Goal: Task Accomplishment & Management: Manage account settings

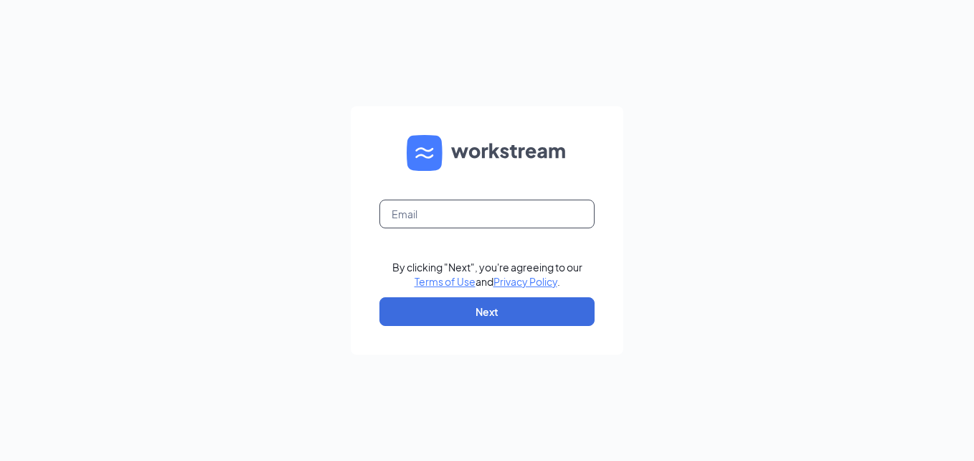
click at [388, 216] on input "text" at bounding box center [487, 213] width 215 height 29
type input "ws1170@gsrgroup.us"
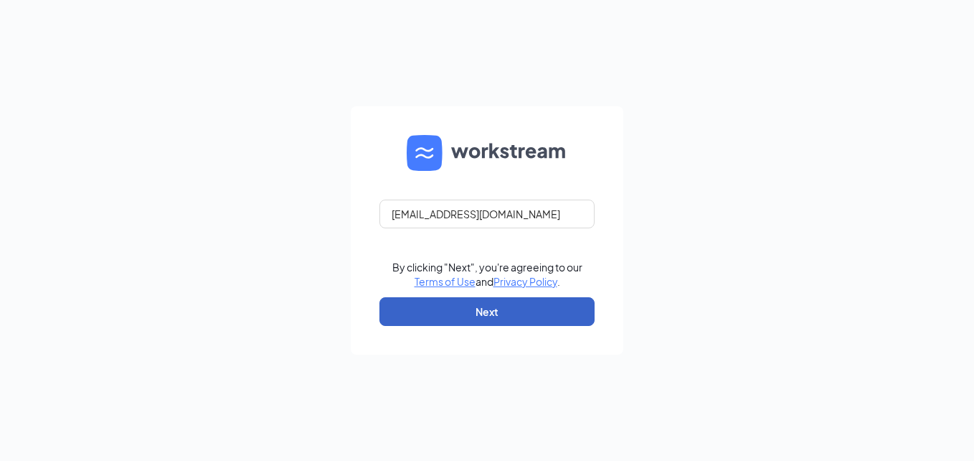
click at [410, 311] on button "Next" at bounding box center [487, 311] width 215 height 29
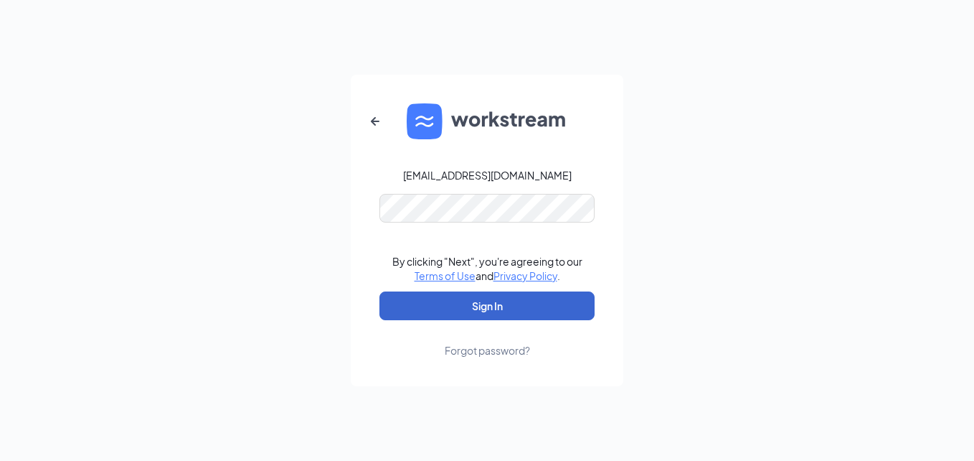
click at [421, 310] on button "Sign In" at bounding box center [487, 305] width 215 height 29
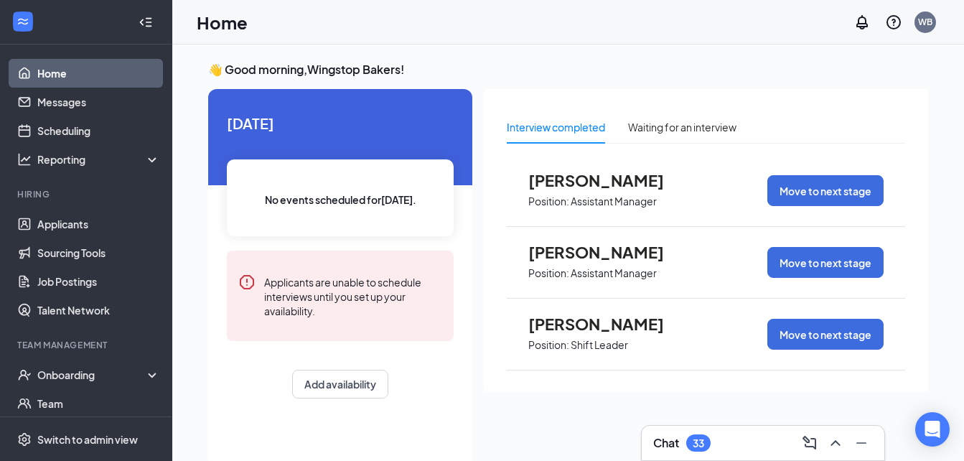
scroll to position [23, 0]
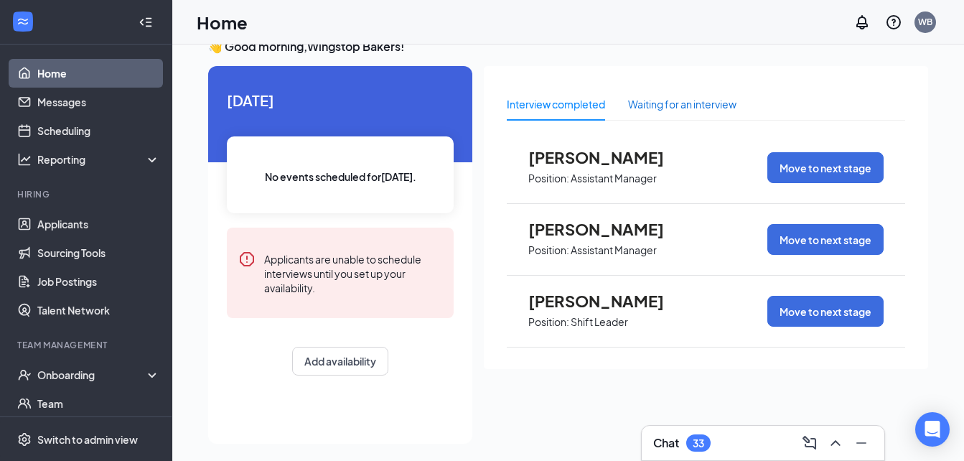
click at [650, 103] on div "Waiting for an interview" at bounding box center [682, 104] width 108 height 16
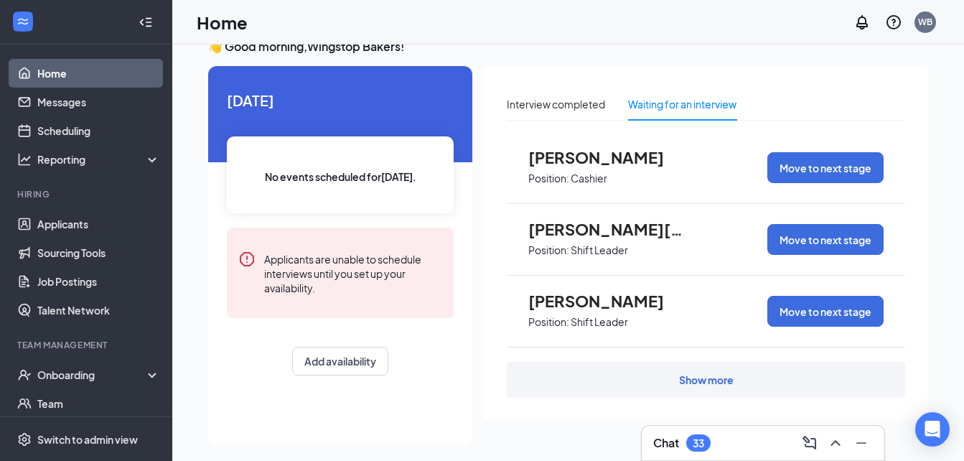
click at [707, 378] on div "Show more" at bounding box center [706, 379] width 55 height 14
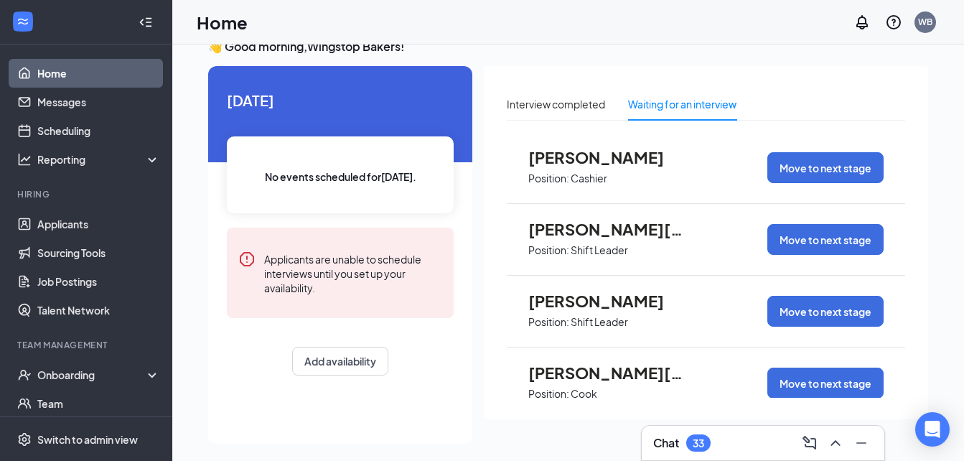
drag, startPoint x: 971, startPoint y: 399, endPoint x: 900, endPoint y: 414, distance: 72.6
click at [900, 414] on div "Interview completed Waiting for an interview [PERSON_NAME] Position: Cashier Mo…" at bounding box center [706, 242] width 444 height 353
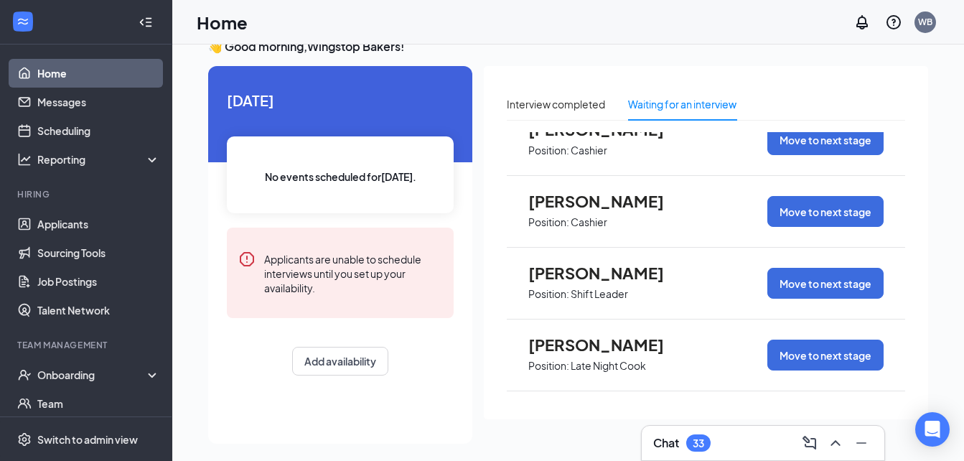
scroll to position [14524, 0]
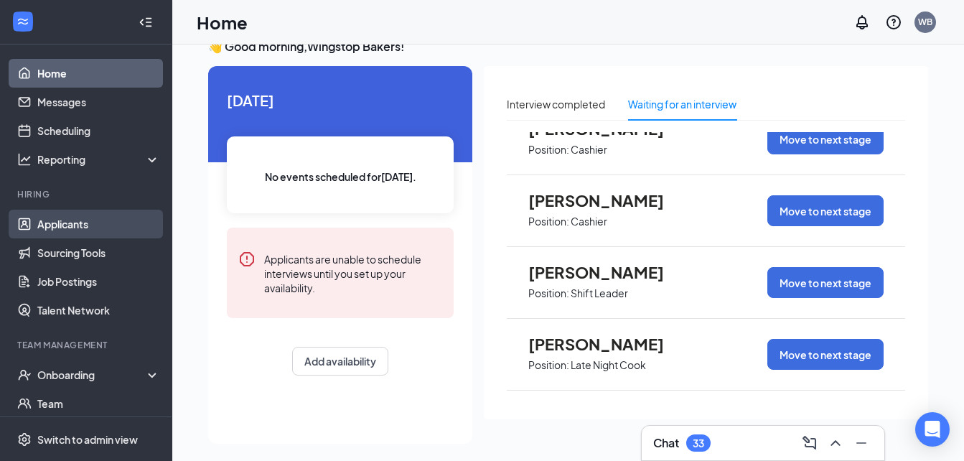
click at [79, 225] on link "Applicants" at bounding box center [98, 224] width 123 height 29
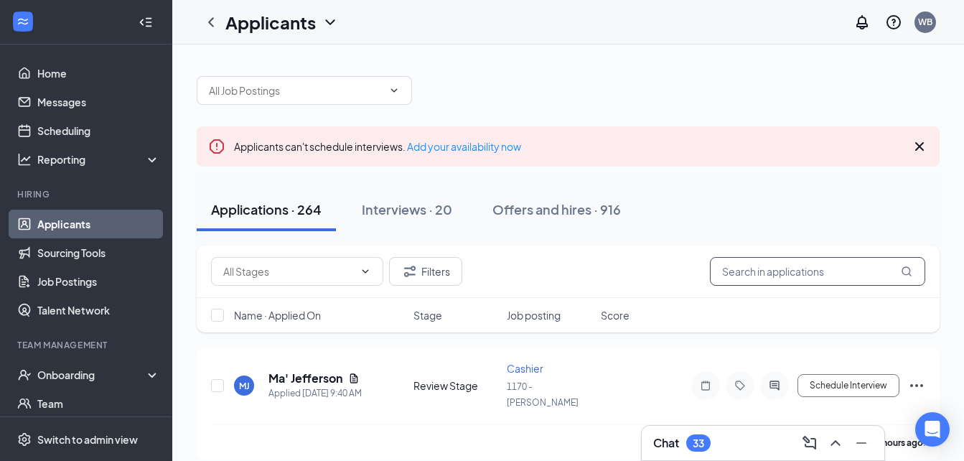
click at [720, 276] on input "text" at bounding box center [817, 271] width 215 height 29
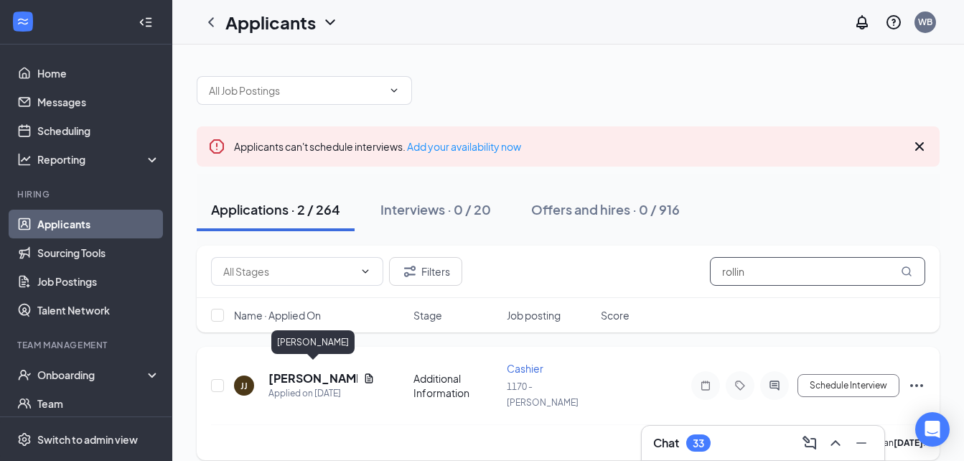
type input "rollin"
click at [304, 370] on h5 "[PERSON_NAME]" at bounding box center [312, 378] width 89 height 16
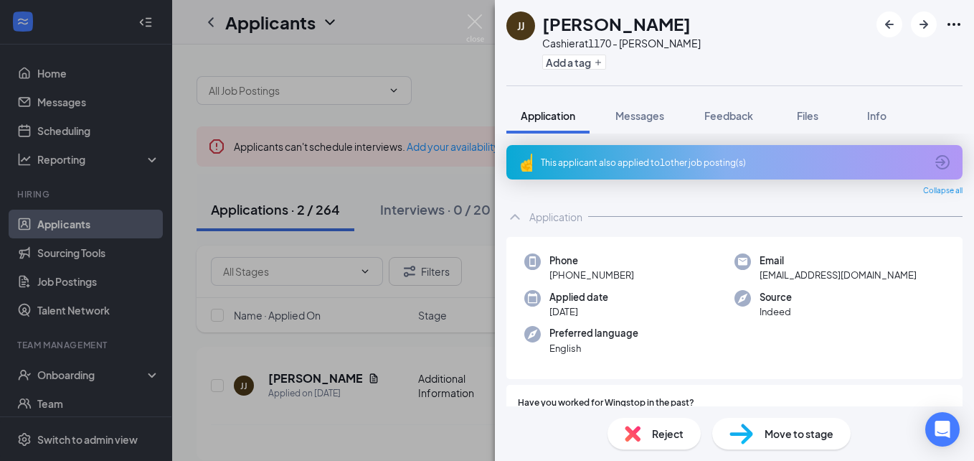
click at [800, 436] on span "Move to stage" at bounding box center [799, 434] width 69 height 16
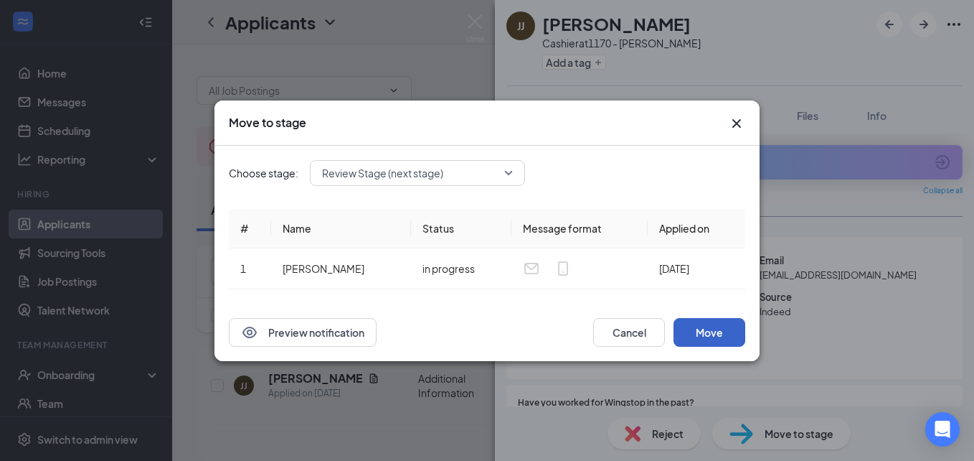
click at [699, 336] on button "Move" at bounding box center [710, 332] width 72 height 29
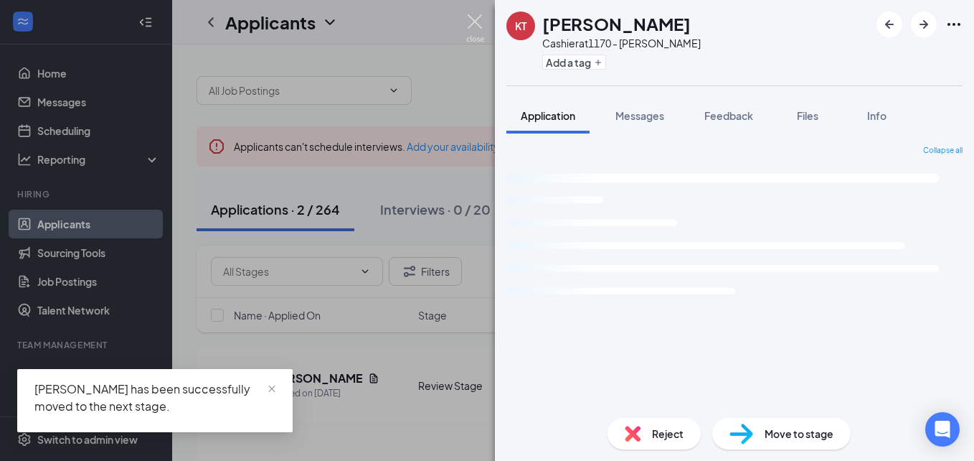
click at [470, 29] on img at bounding box center [475, 28] width 18 height 28
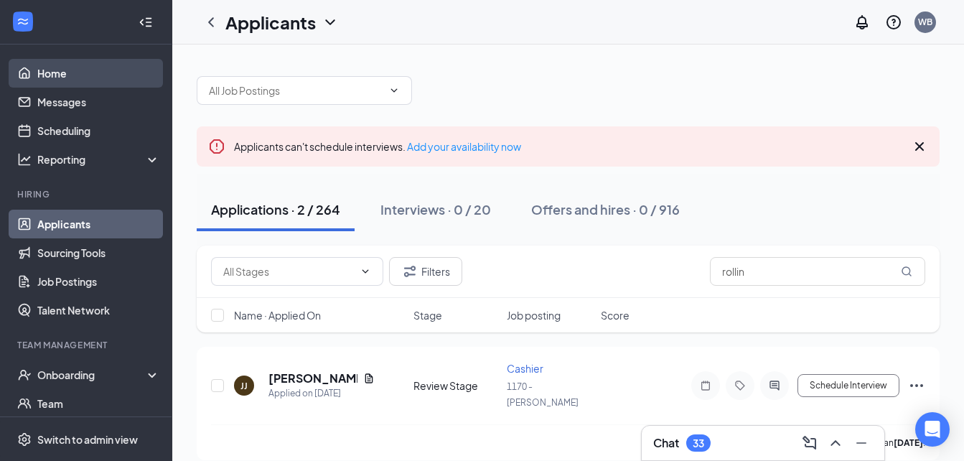
click at [59, 70] on link "Home" at bounding box center [98, 73] width 123 height 29
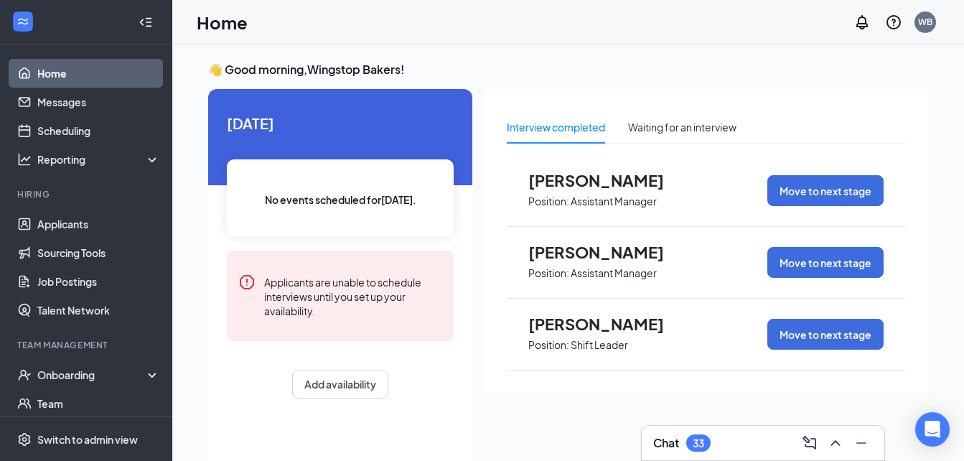
scroll to position [30, 0]
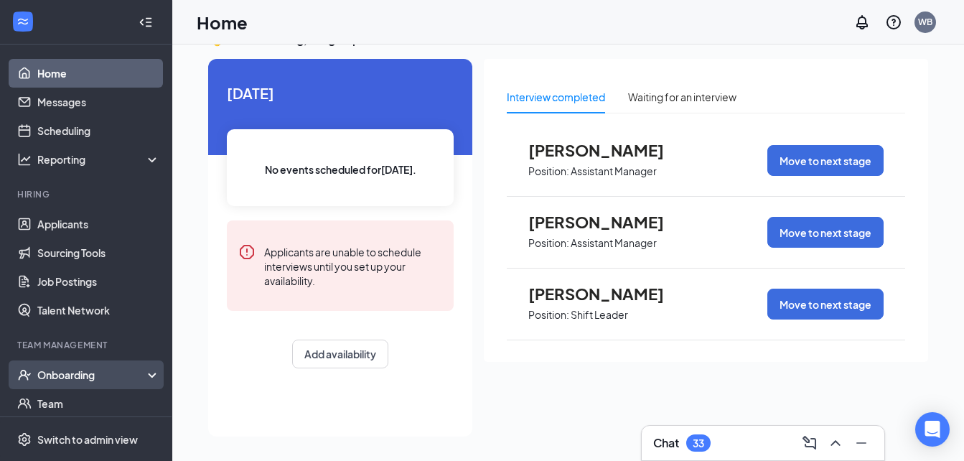
click at [99, 374] on div "Onboarding" at bounding box center [92, 374] width 111 height 14
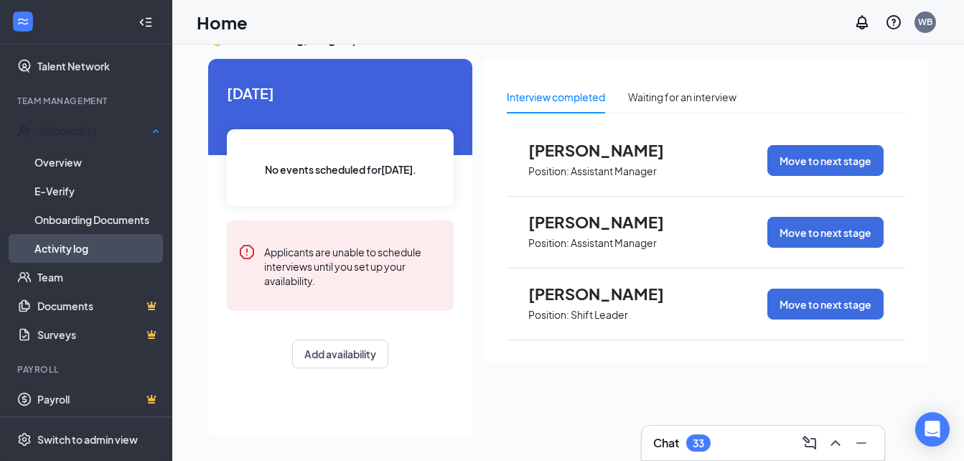
click at [78, 243] on link "Activity log" at bounding box center [97, 248] width 126 height 29
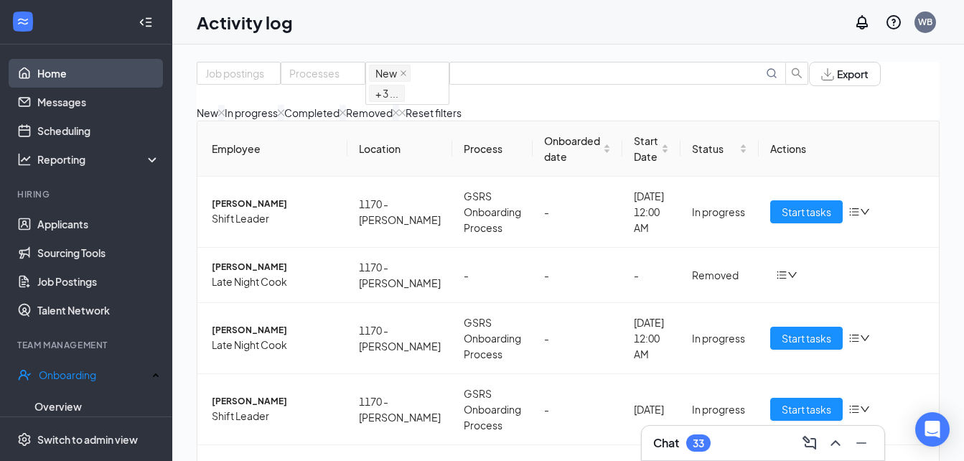
click at [80, 75] on link "Home" at bounding box center [98, 73] width 123 height 29
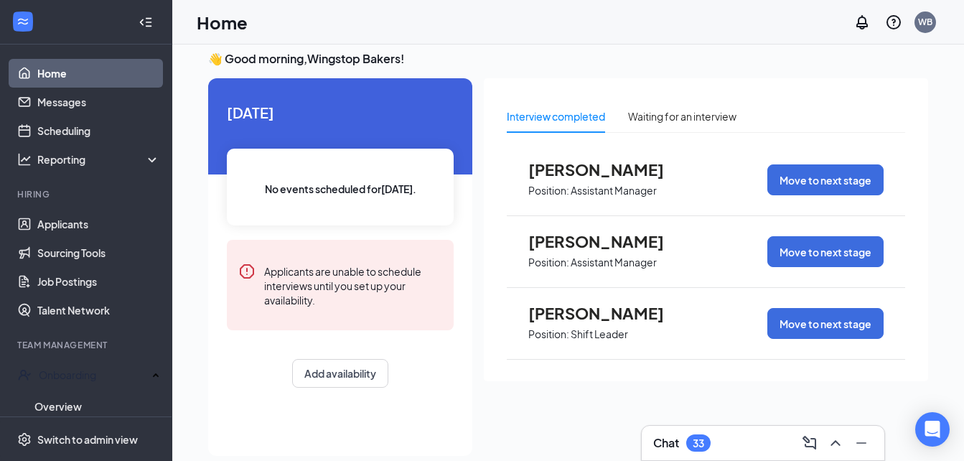
scroll to position [30, 0]
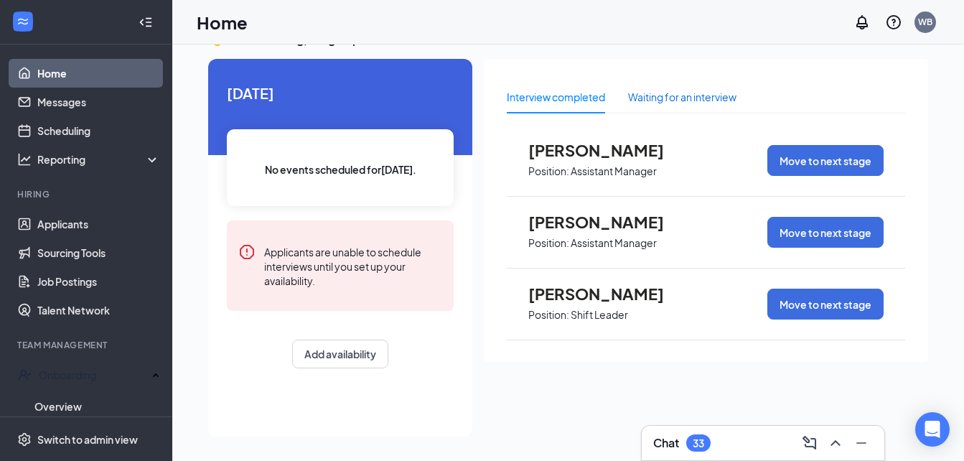
click at [650, 99] on div "Waiting for an interview" at bounding box center [682, 97] width 108 height 16
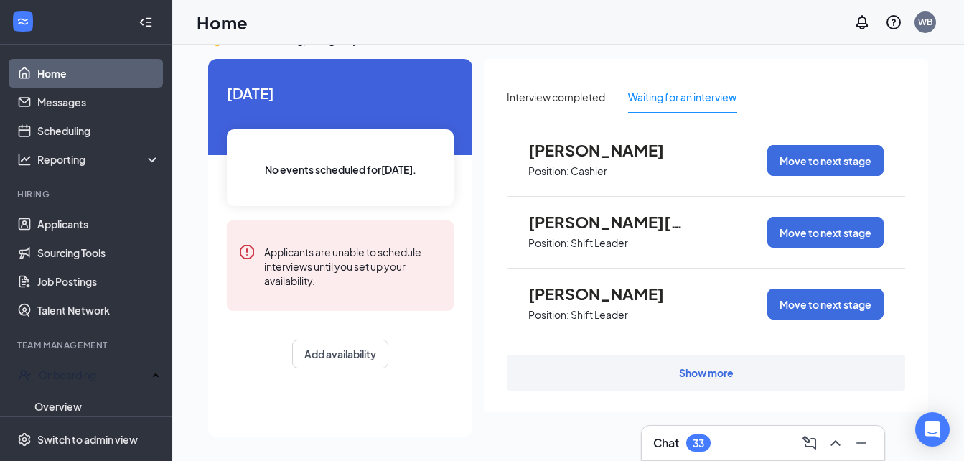
click at [699, 373] on div "Show more" at bounding box center [706, 372] width 55 height 14
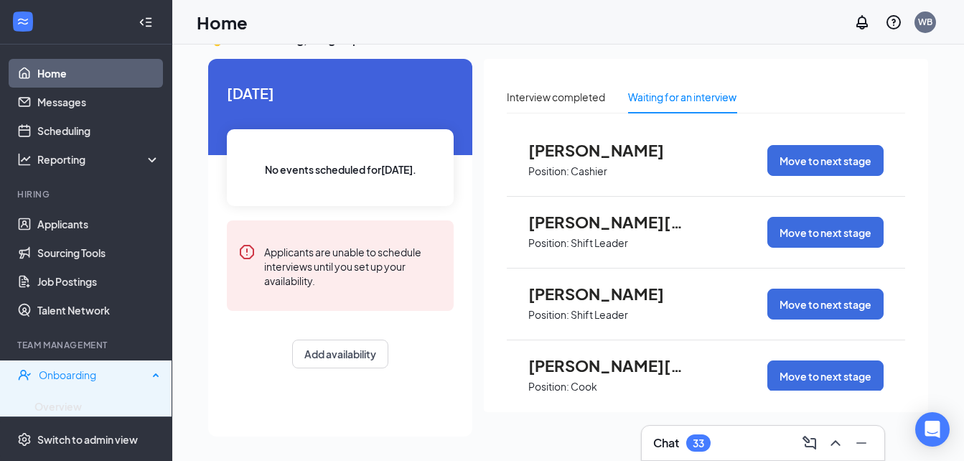
click at [84, 370] on div "Onboarding" at bounding box center [93, 374] width 109 height 14
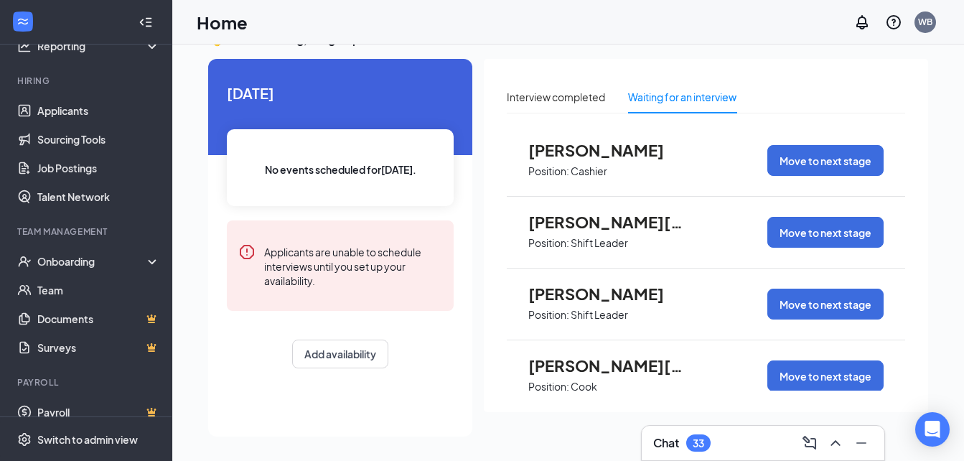
scroll to position [119, 0]
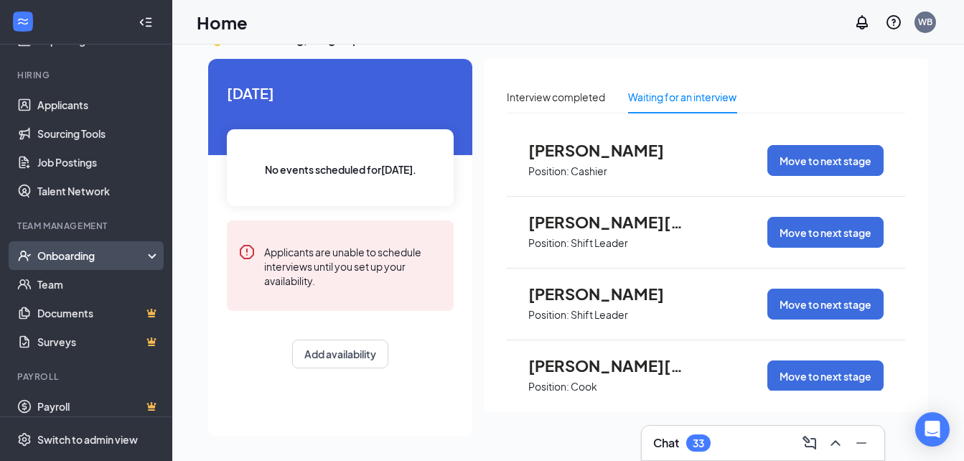
click at [76, 253] on div "Onboarding" at bounding box center [92, 255] width 111 height 14
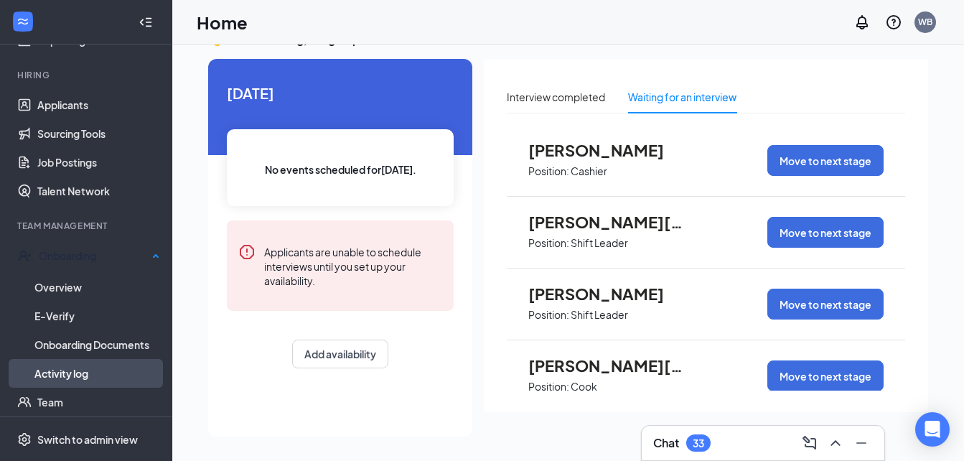
click at [62, 368] on link "Activity log" at bounding box center [97, 373] width 126 height 29
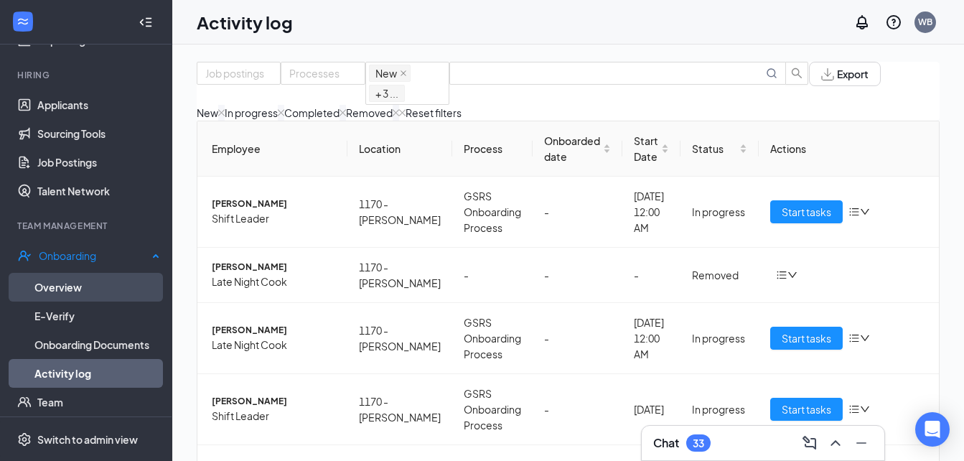
click at [103, 285] on link "Overview" at bounding box center [97, 287] width 126 height 29
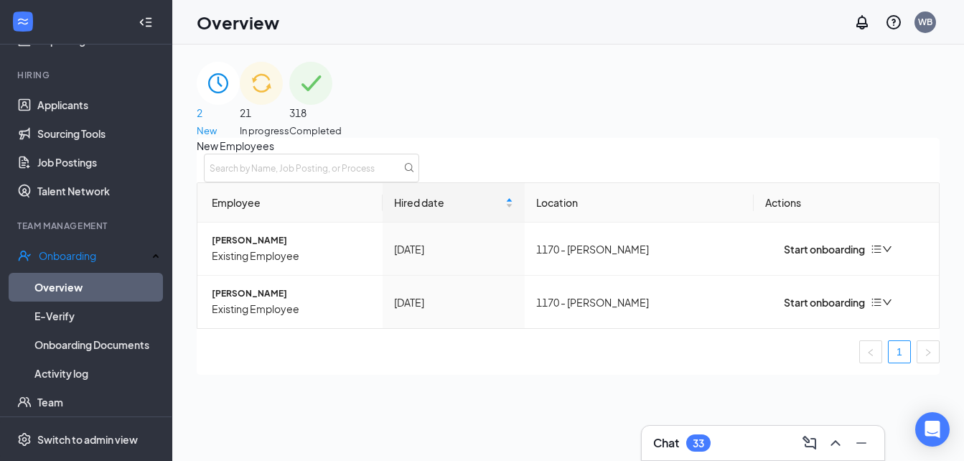
click at [289, 105] on span "21" at bounding box center [265, 113] width 50 height 16
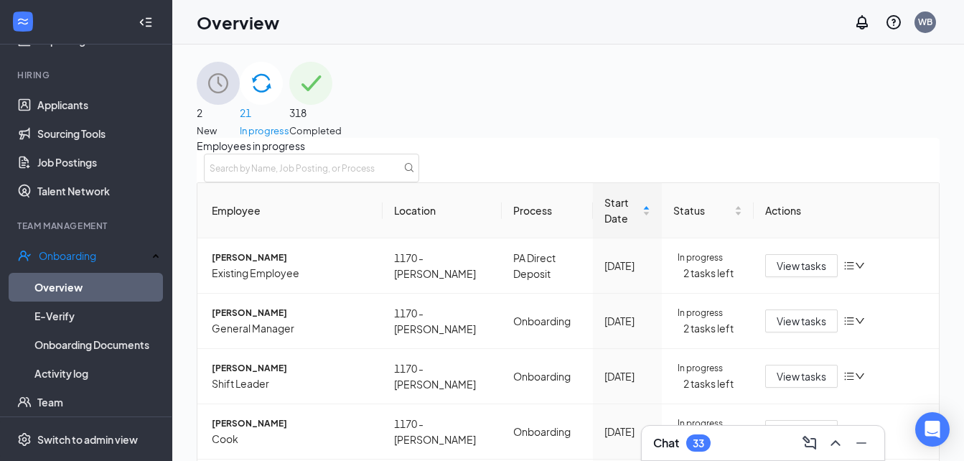
drag, startPoint x: 937, startPoint y: 304, endPoint x: 926, endPoint y: 360, distance: 56.3
drag, startPoint x: 77, startPoint y: 104, endPoint x: 51, endPoint y: 103, distance: 25.9
click at [51, 103] on link "Applicants" at bounding box center [98, 104] width 123 height 29
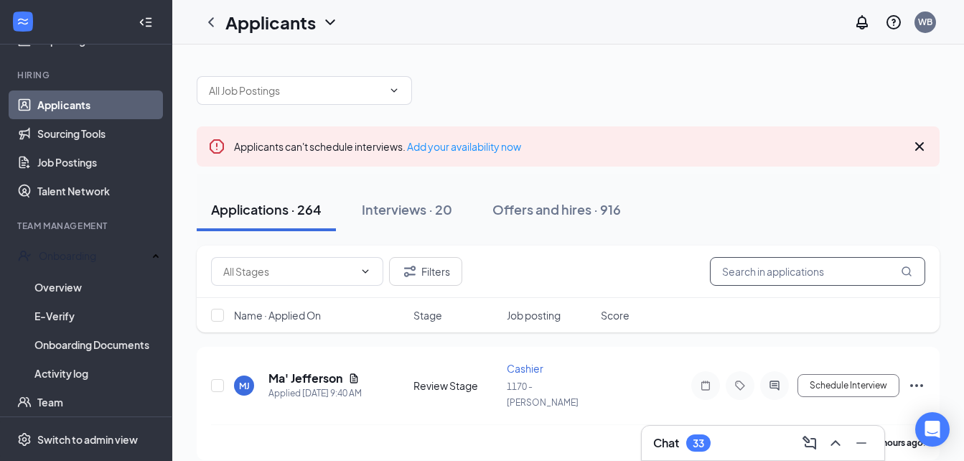
click at [739, 276] on input "text" at bounding box center [817, 271] width 215 height 29
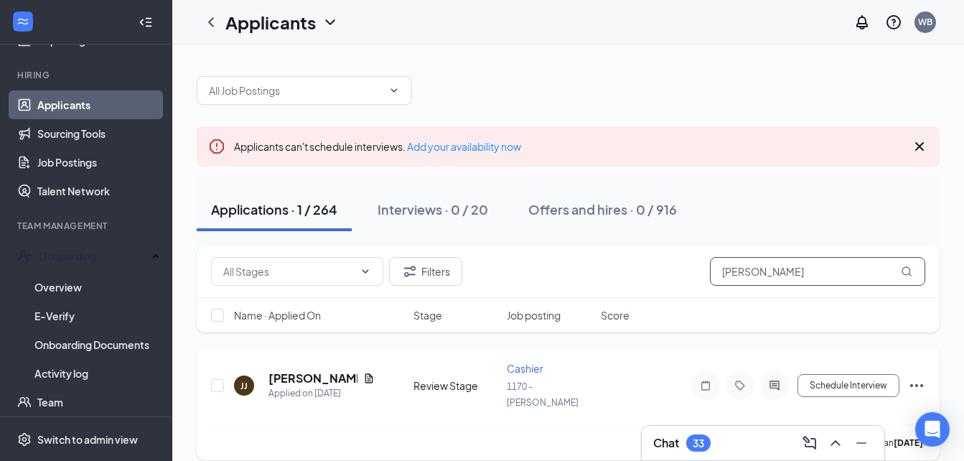
type input "[PERSON_NAME]"
click at [659, 361] on div "[PERSON_NAME] [PERSON_NAME] Applied on [DATE] Review Stage Cashier 1170 - [PERS…" at bounding box center [568, 392] width 714 height 63
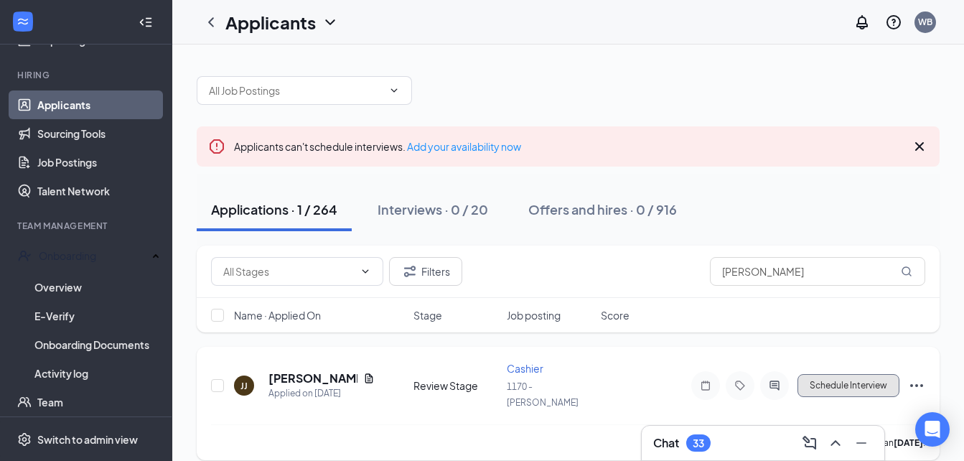
click at [842, 380] on button "Schedule Interview" at bounding box center [848, 385] width 102 height 23
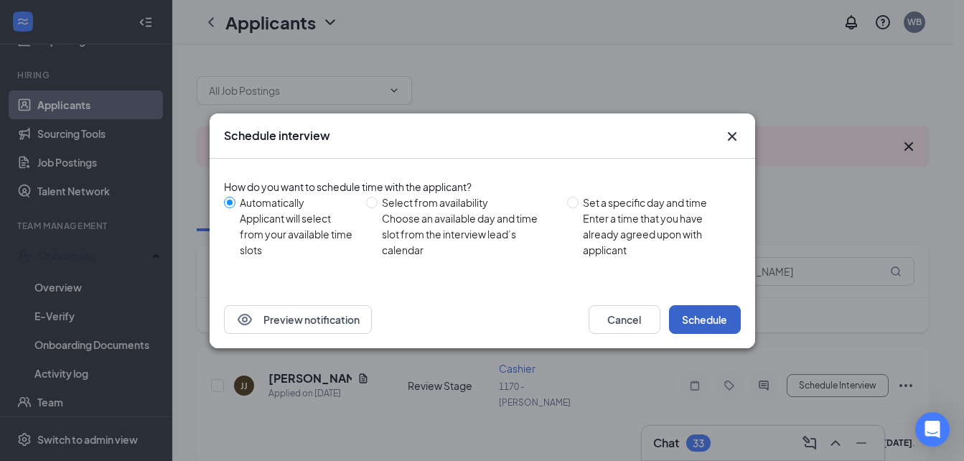
click at [695, 310] on button "Schedule" at bounding box center [705, 319] width 72 height 29
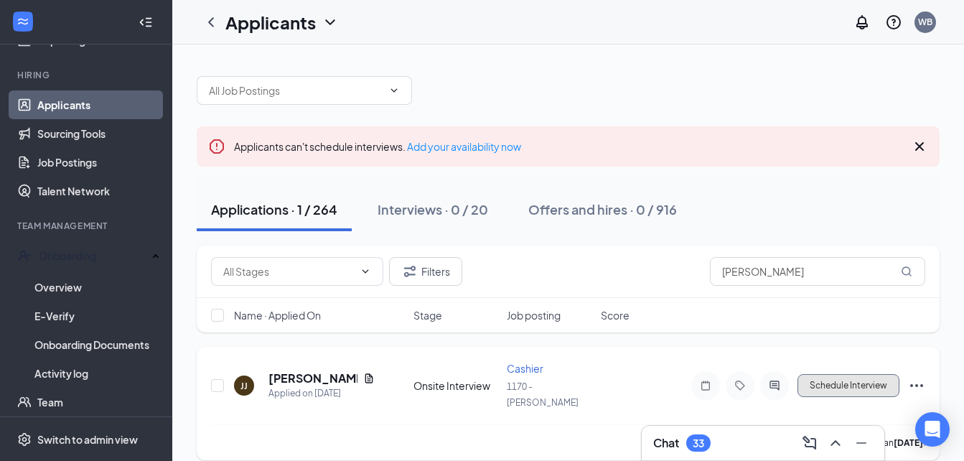
click at [812, 380] on button "Schedule Interview" at bounding box center [848, 385] width 102 height 23
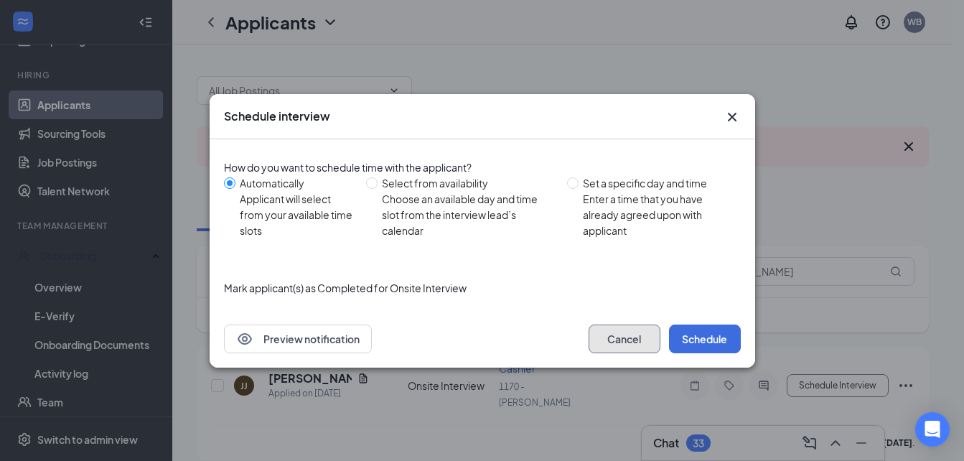
click at [615, 337] on button "Cancel" at bounding box center [624, 338] width 72 height 29
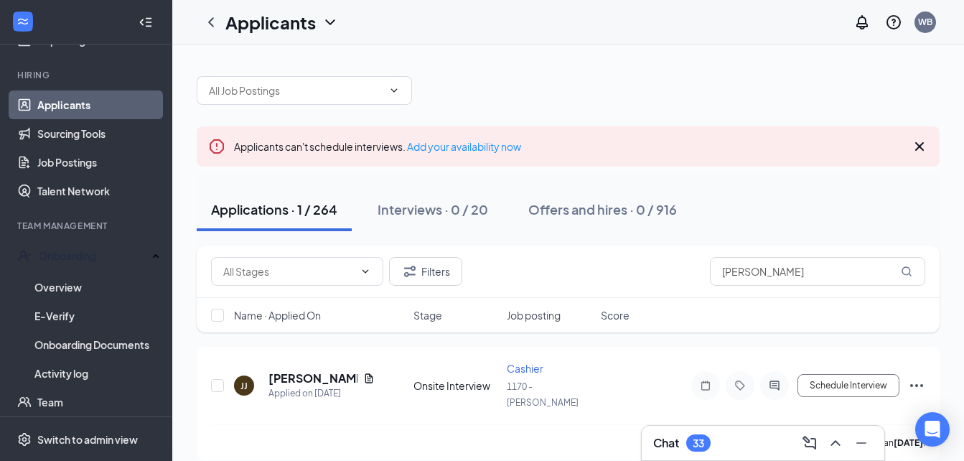
click at [80, 105] on link "Applicants" at bounding box center [98, 104] width 123 height 29
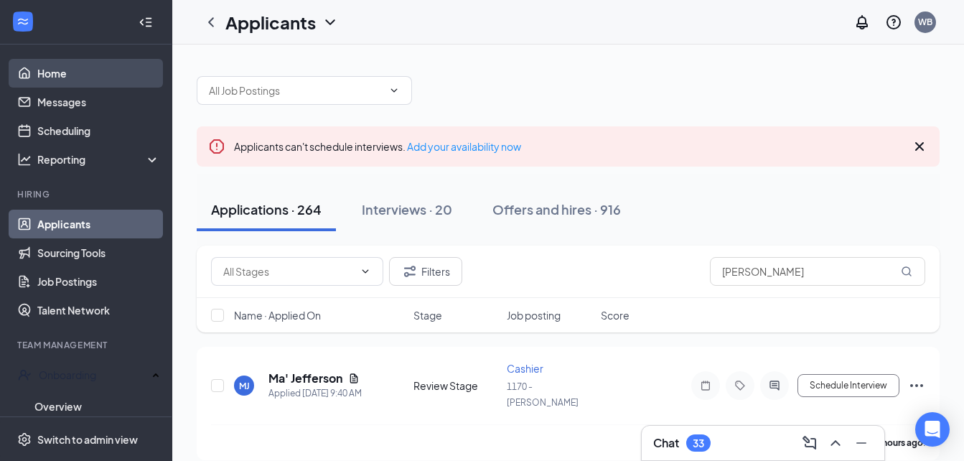
click at [80, 70] on link "Home" at bounding box center [98, 73] width 123 height 29
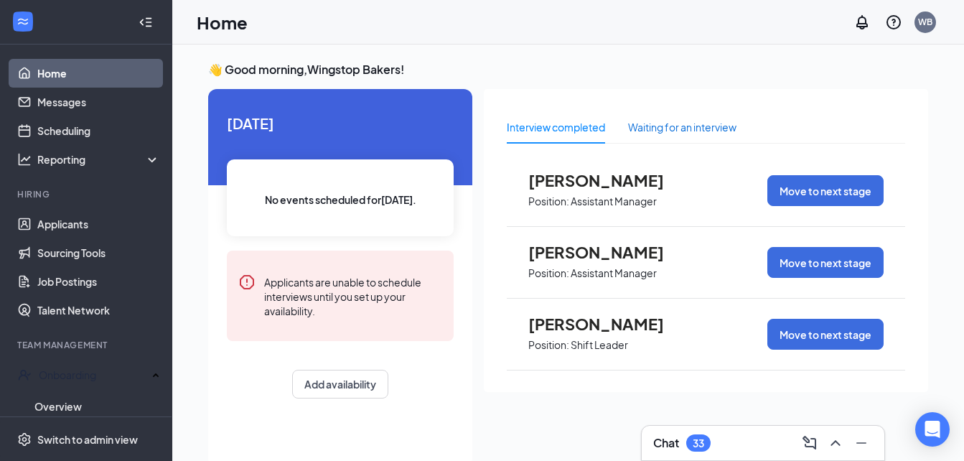
click at [661, 128] on div "Waiting for an interview" at bounding box center [682, 127] width 108 height 16
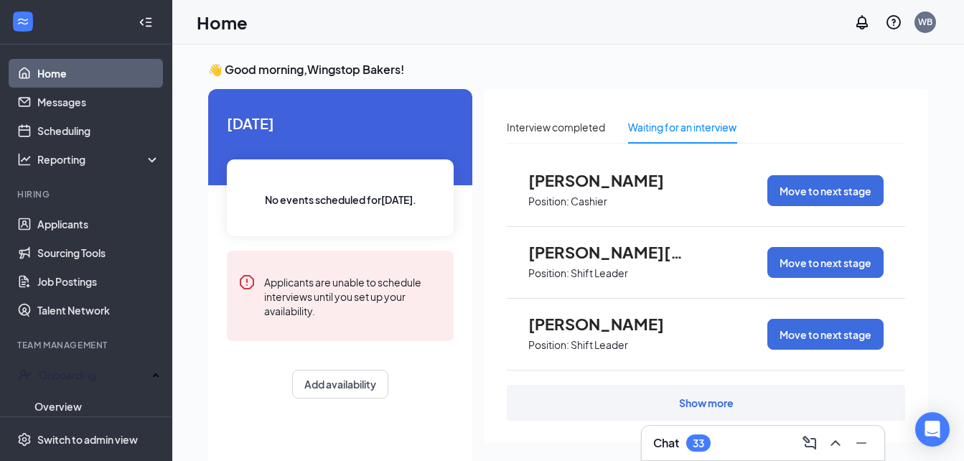
click at [705, 409] on div "Show more" at bounding box center [706, 402] width 55 height 14
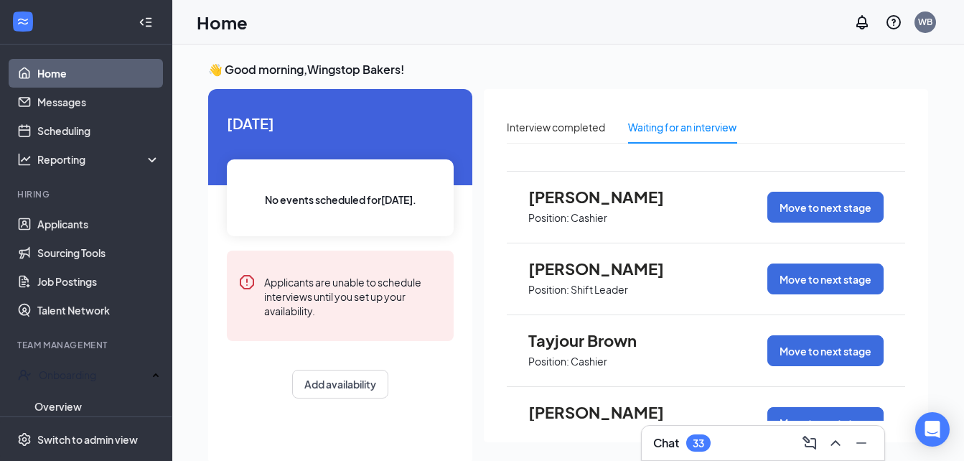
scroll to position [631, 0]
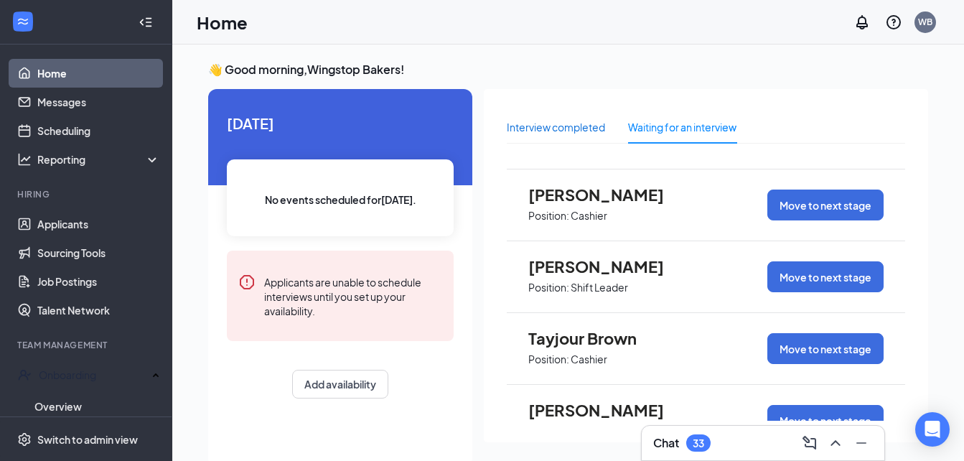
click at [554, 126] on div "Interview completed" at bounding box center [556, 127] width 98 height 16
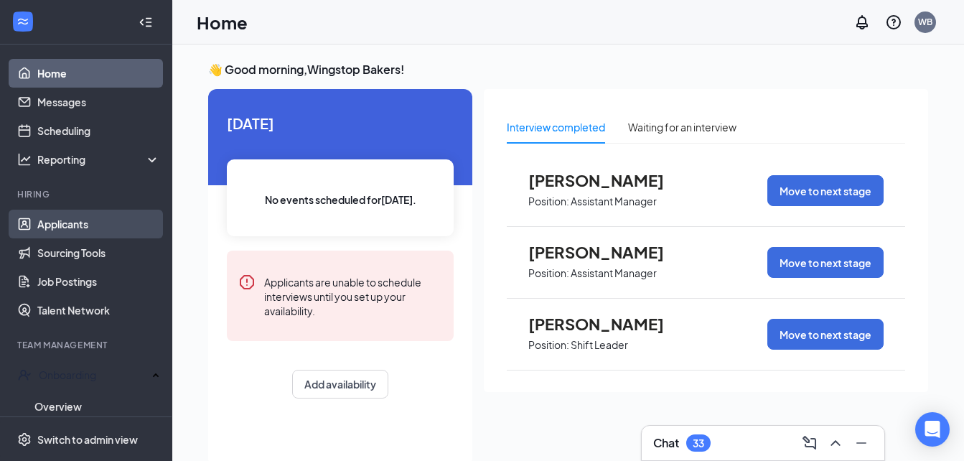
click at [75, 228] on link "Applicants" at bounding box center [98, 224] width 123 height 29
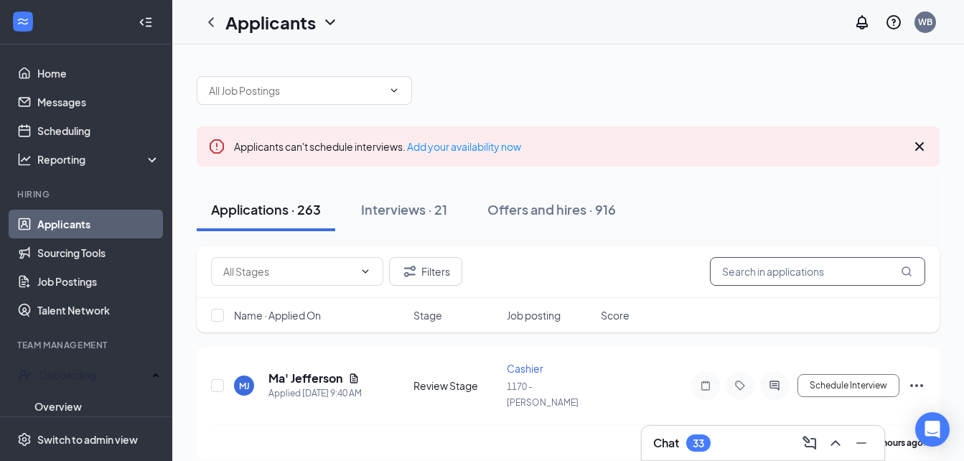
click at [802, 273] on input "text" at bounding box center [817, 271] width 215 height 29
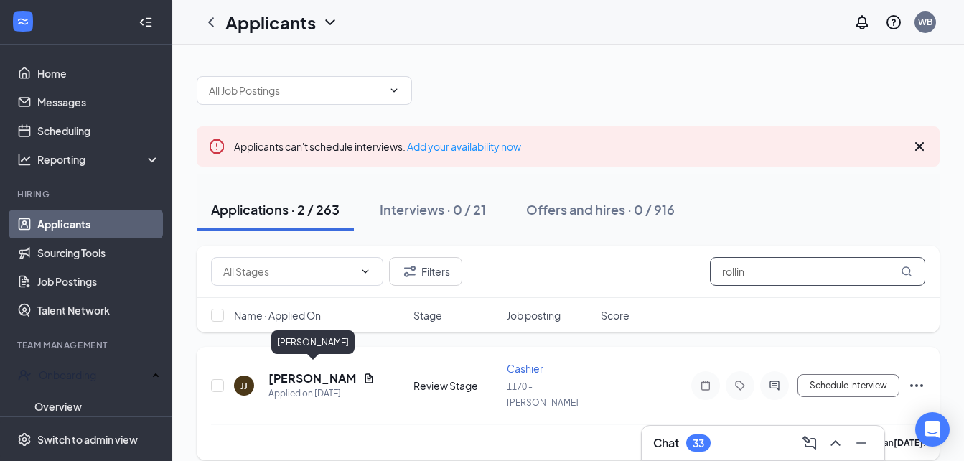
type input "rollin"
click at [319, 374] on h5 "[PERSON_NAME]" at bounding box center [312, 378] width 89 height 16
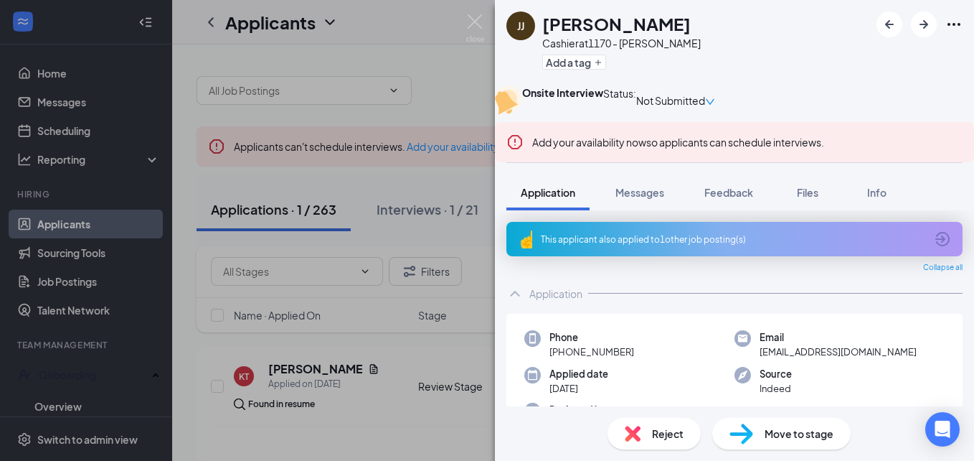
click at [715, 100] on icon "down" at bounding box center [710, 102] width 10 height 10
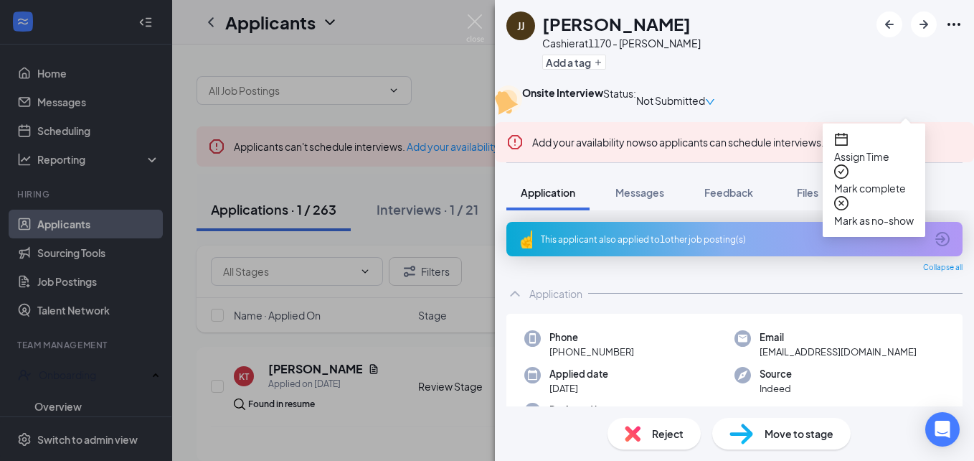
click at [907, 180] on span "Mark complete" at bounding box center [875, 188] width 80 height 16
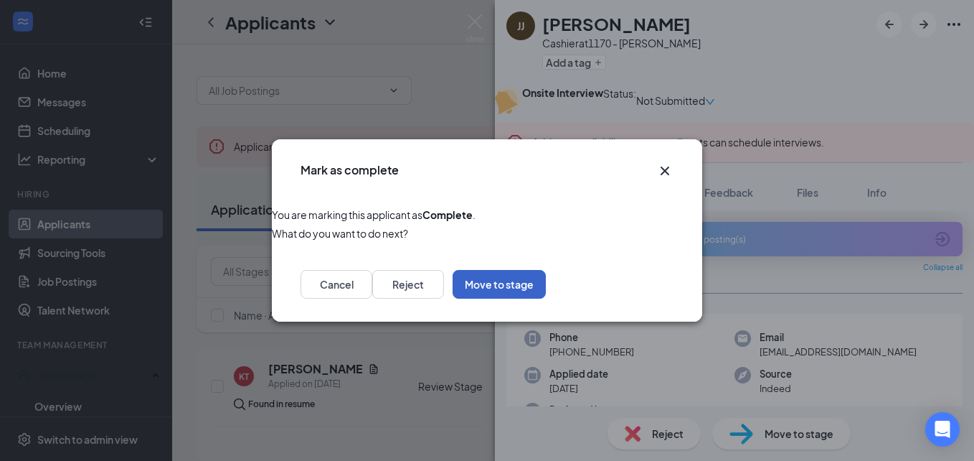
click at [546, 286] on button "Move to stage" at bounding box center [499, 284] width 93 height 29
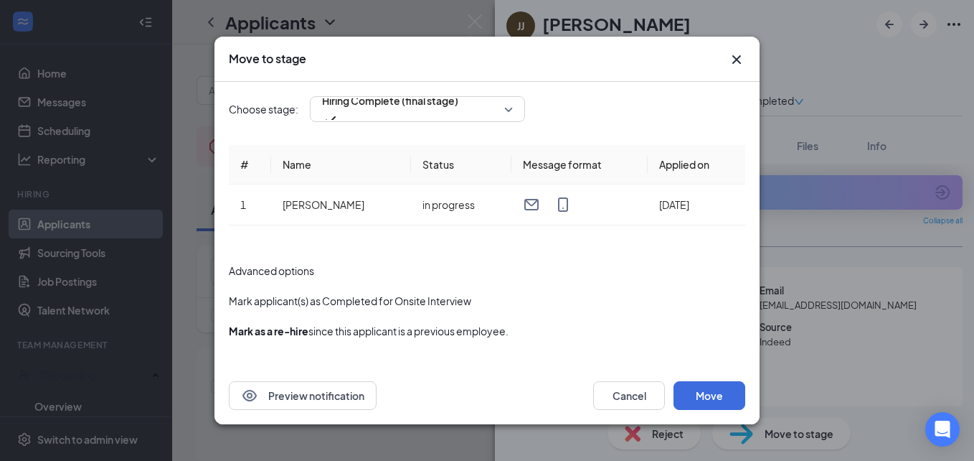
click at [229, 298] on button "button" at bounding box center [229, 301] width 0 height 16
click at [703, 398] on button "Move" at bounding box center [710, 395] width 72 height 29
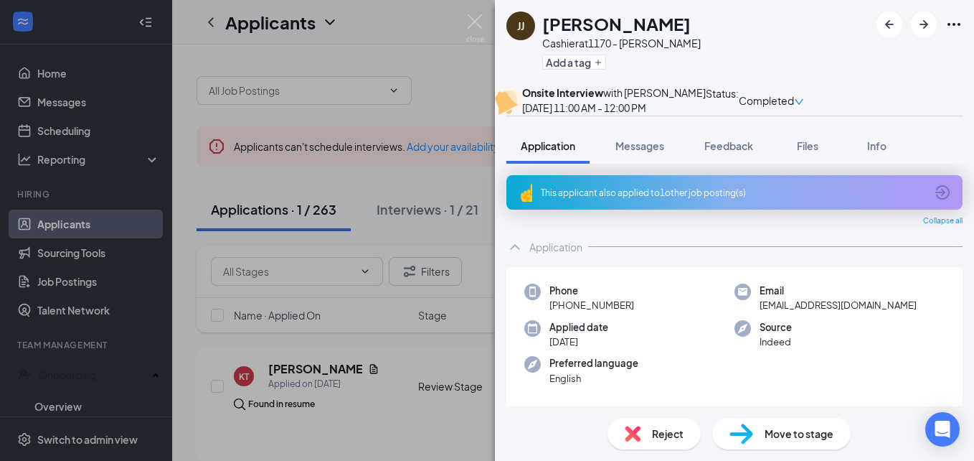
click at [771, 426] on span "Move to stage" at bounding box center [799, 434] width 69 height 16
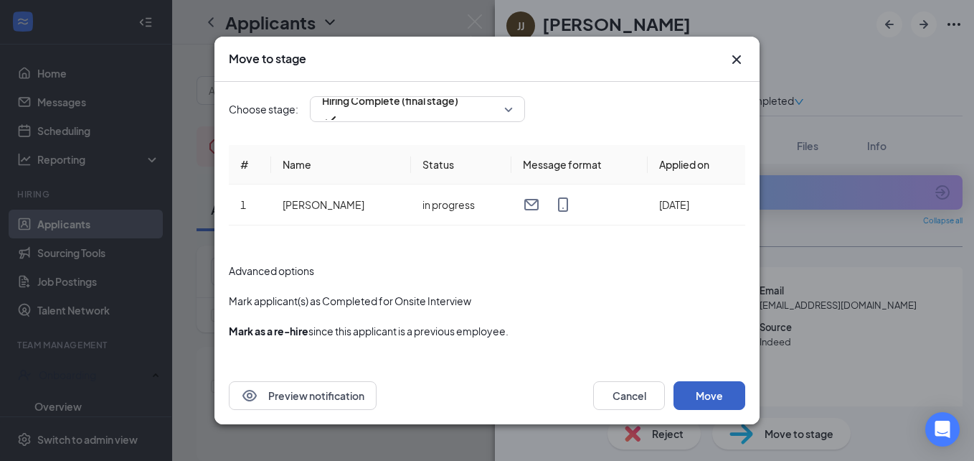
drag, startPoint x: 707, startPoint y: 393, endPoint x: 690, endPoint y: 394, distance: 16.6
click at [690, 394] on button "Move" at bounding box center [710, 395] width 72 height 29
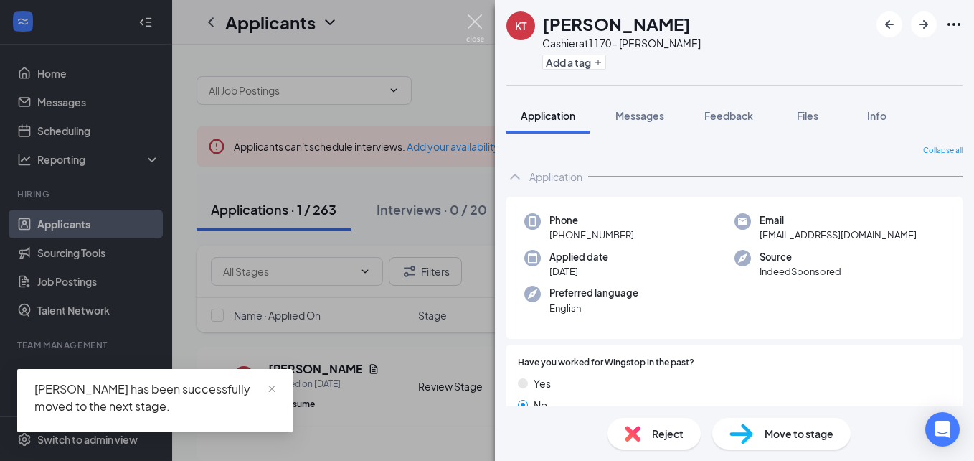
click at [470, 20] on img at bounding box center [475, 28] width 18 height 28
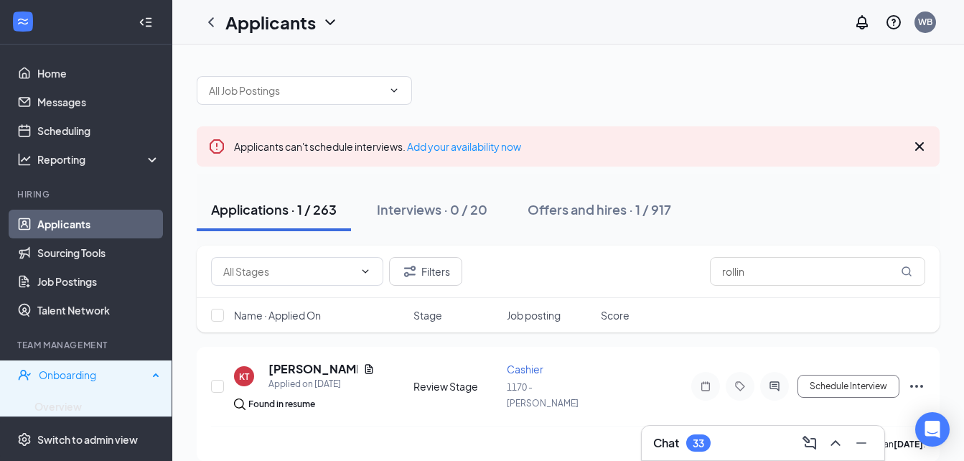
click at [98, 369] on div "Onboarding" at bounding box center [93, 374] width 109 height 14
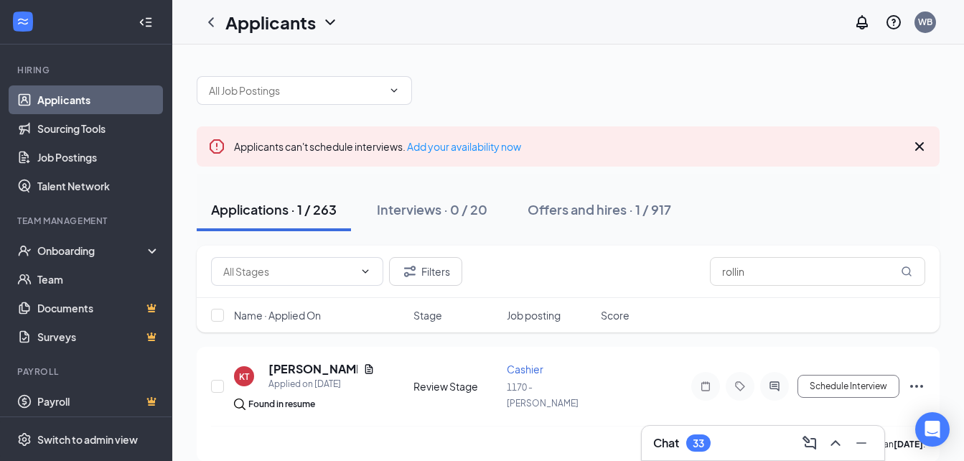
scroll to position [129, 0]
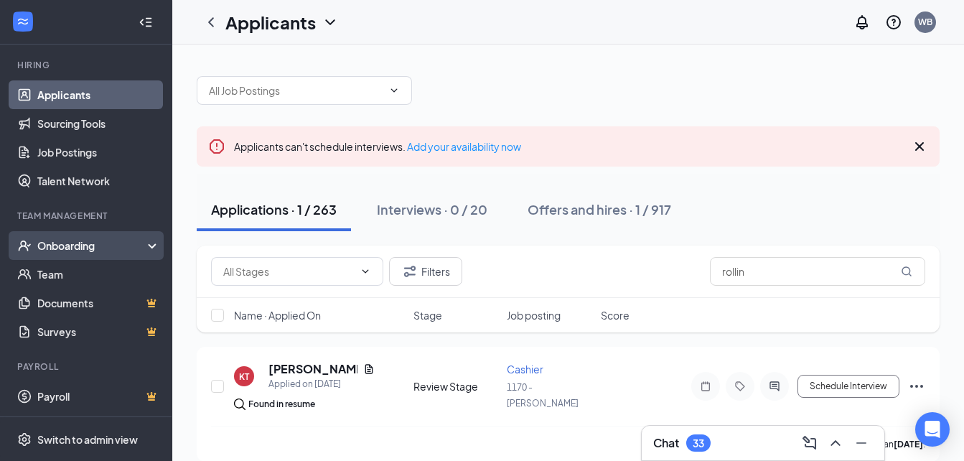
drag, startPoint x: 80, startPoint y: 244, endPoint x: 52, endPoint y: 247, distance: 28.8
click at [52, 247] on div "Onboarding" at bounding box center [92, 245] width 111 height 14
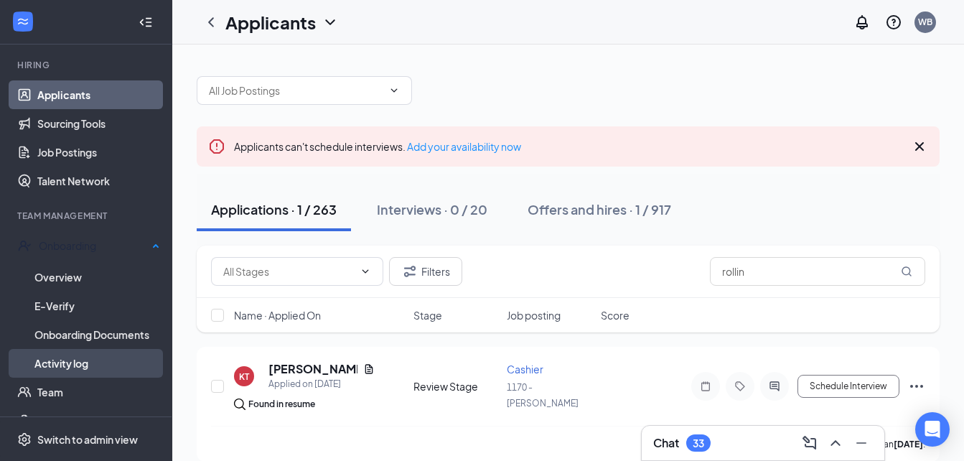
click at [61, 357] on link "Activity log" at bounding box center [97, 363] width 126 height 29
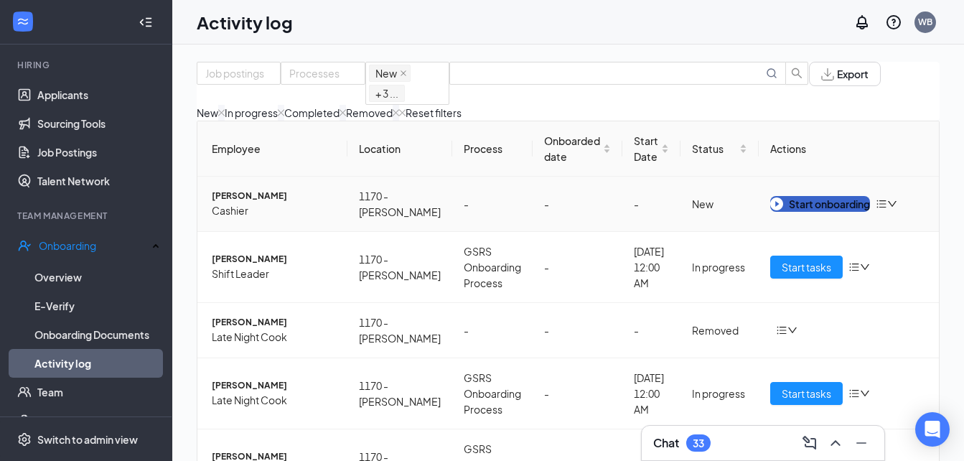
click at [805, 212] on div "Start onboarding" at bounding box center [820, 204] width 100 height 16
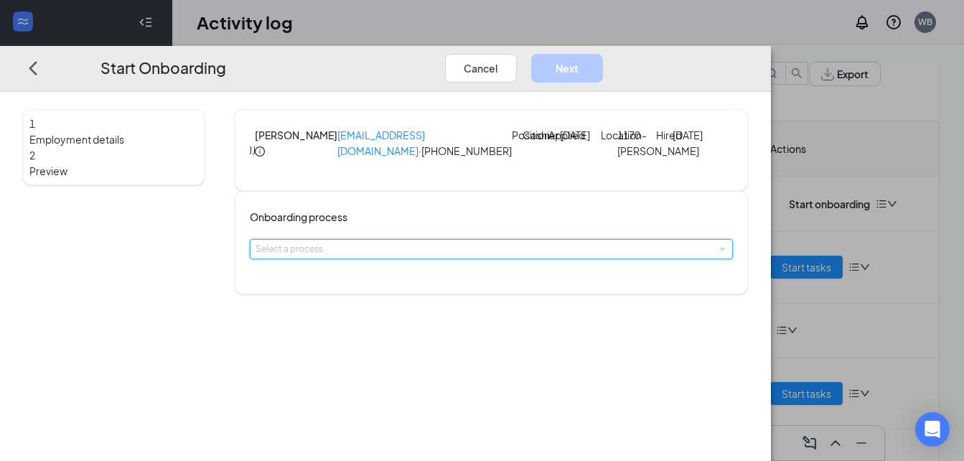
click at [719, 253] on span at bounding box center [722, 249] width 6 height 6
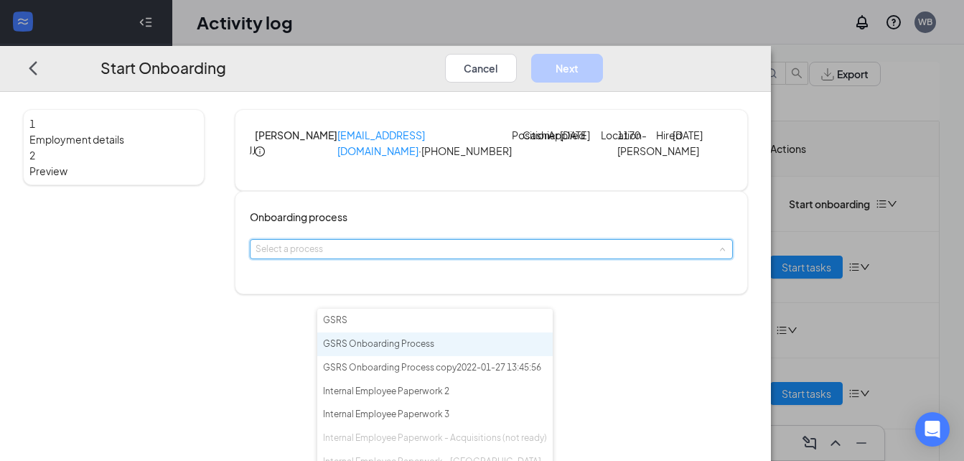
click at [476, 353] on li "GSRS Onboarding Process" at bounding box center [434, 344] width 235 height 24
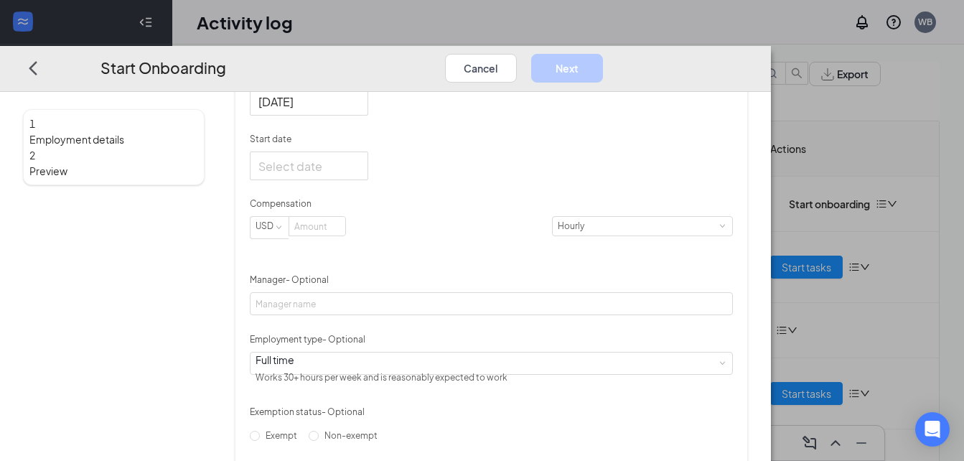
scroll to position [287, 0]
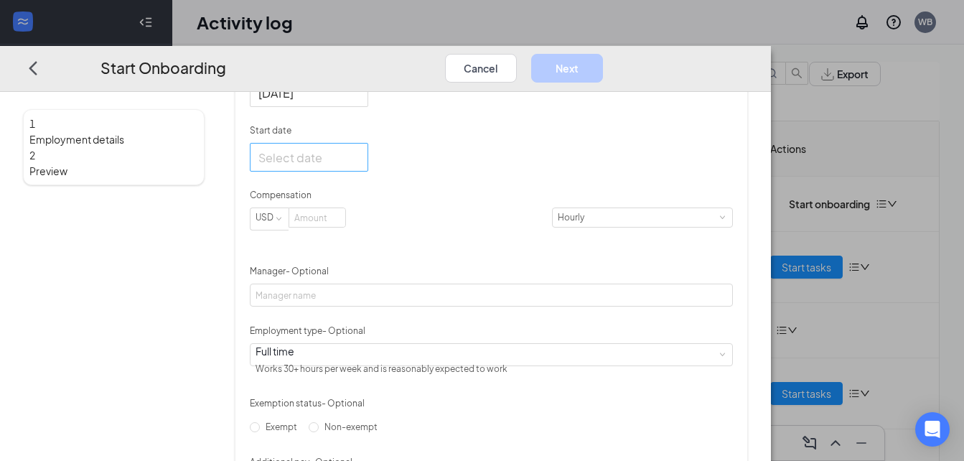
click at [360, 166] on div at bounding box center [308, 158] width 101 height 18
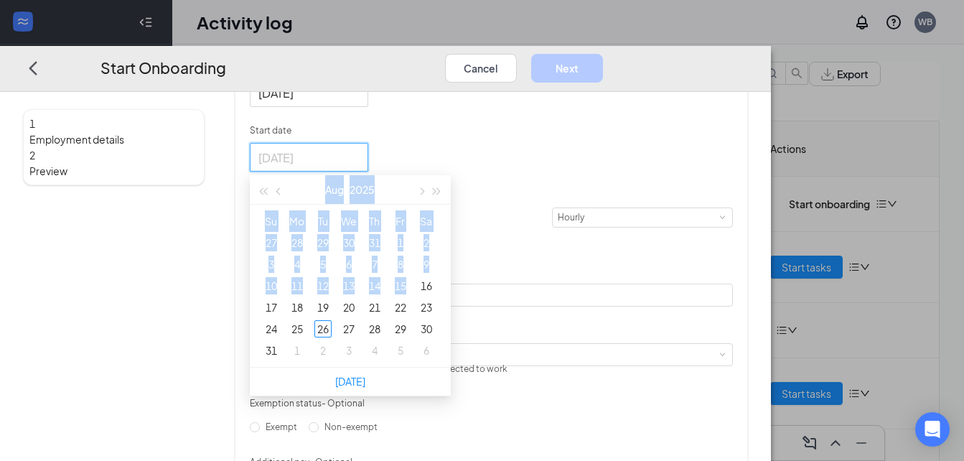
type input "[DATE]"
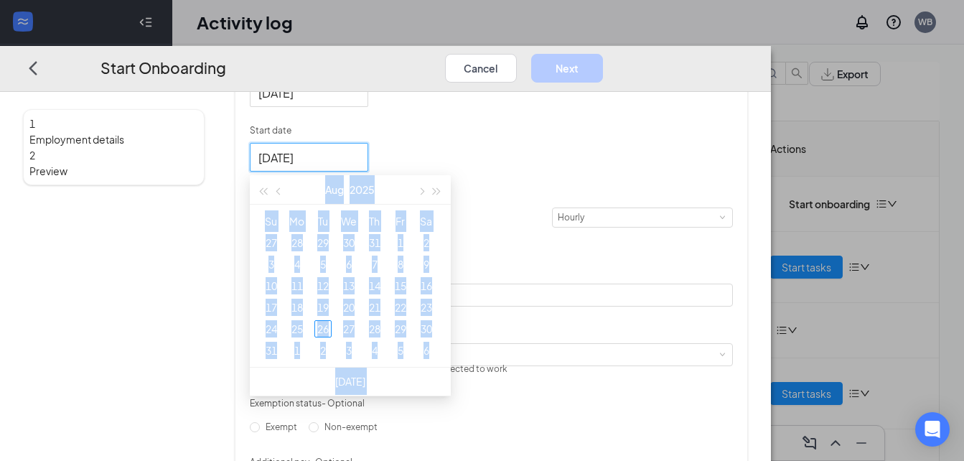
type input "[DATE]"
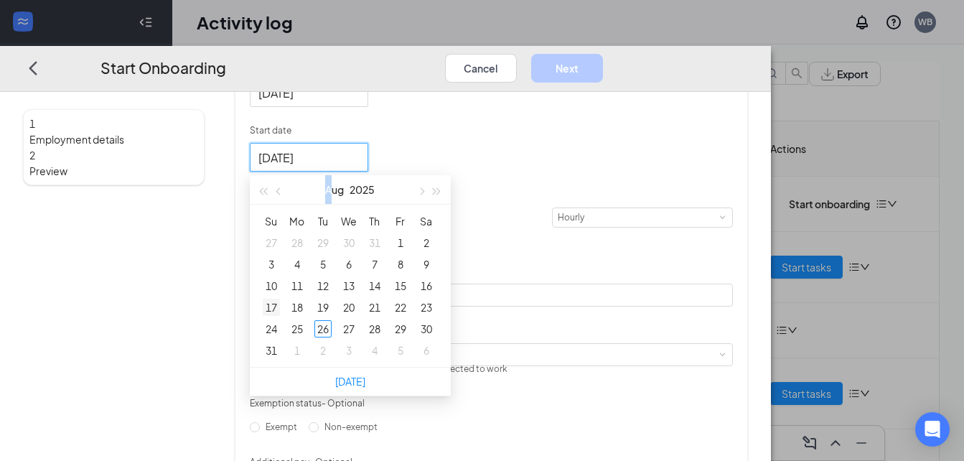
type input "[DATE]"
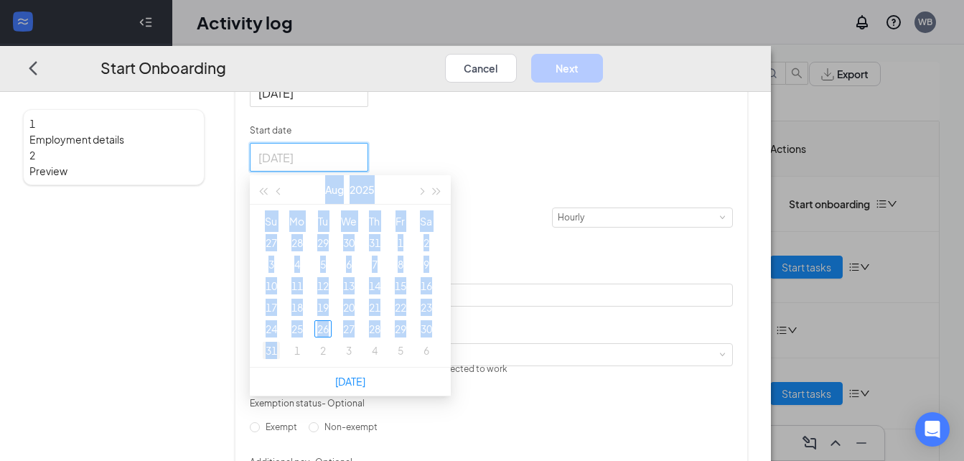
type input "[DATE]"
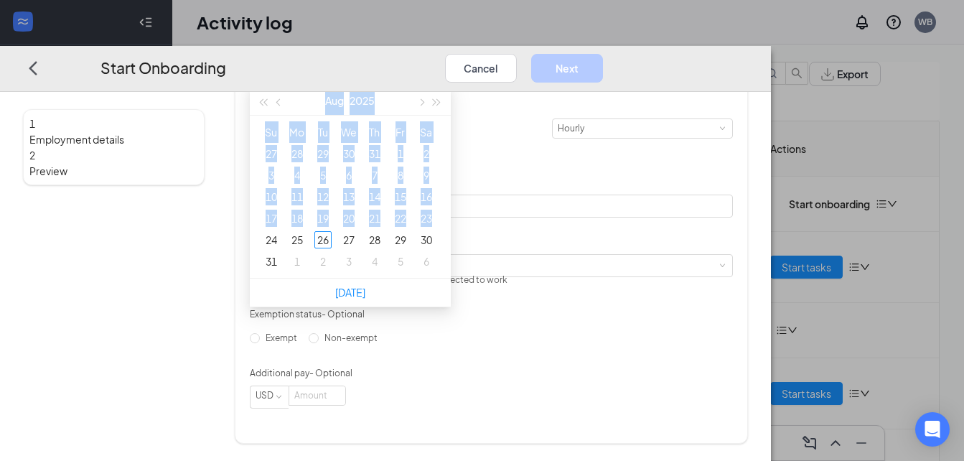
scroll to position [448, 0]
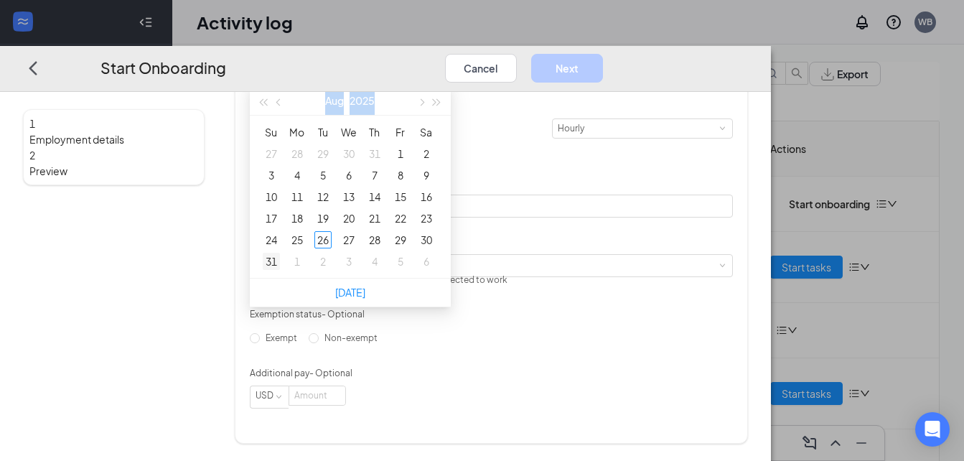
type input "[DATE]"
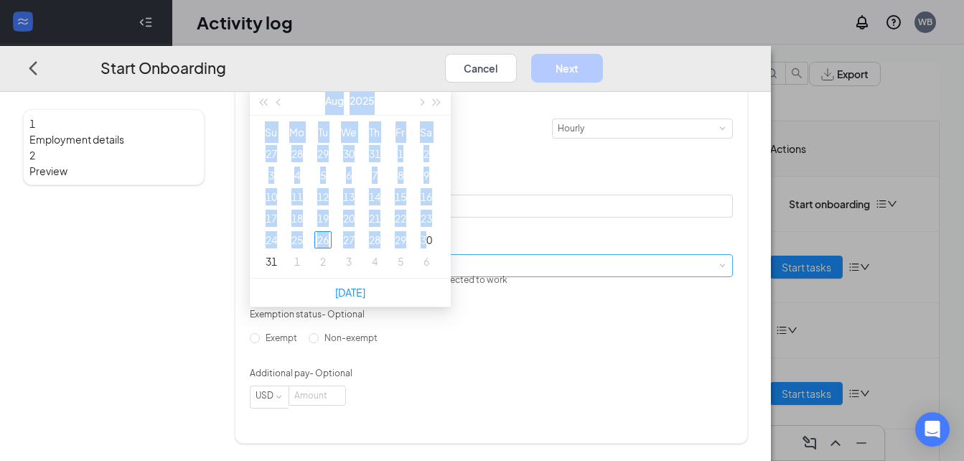
type input "[DATE]"
drag, startPoint x: 420, startPoint y: 220, endPoint x: 582, endPoint y: 271, distance: 169.8
click at [582, 271] on div "Hired date [DATE] Start date [DATE] Su Mo Tu We Th Fr Sa 27 28 29 30 31 1 2 3 4…" at bounding box center [492, 190] width 484 height 438
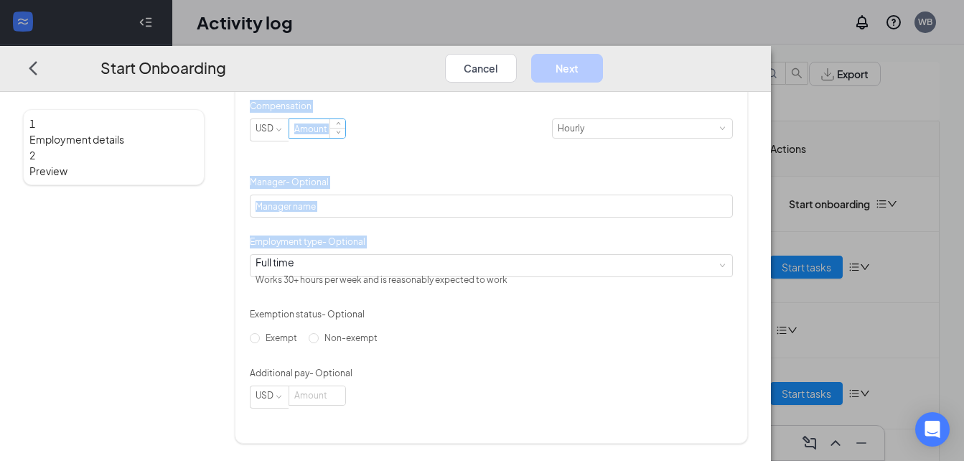
drag, startPoint x: 582, startPoint y: 271, endPoint x: 409, endPoint y: 127, distance: 224.7
click at [345, 127] on input at bounding box center [317, 128] width 56 height 19
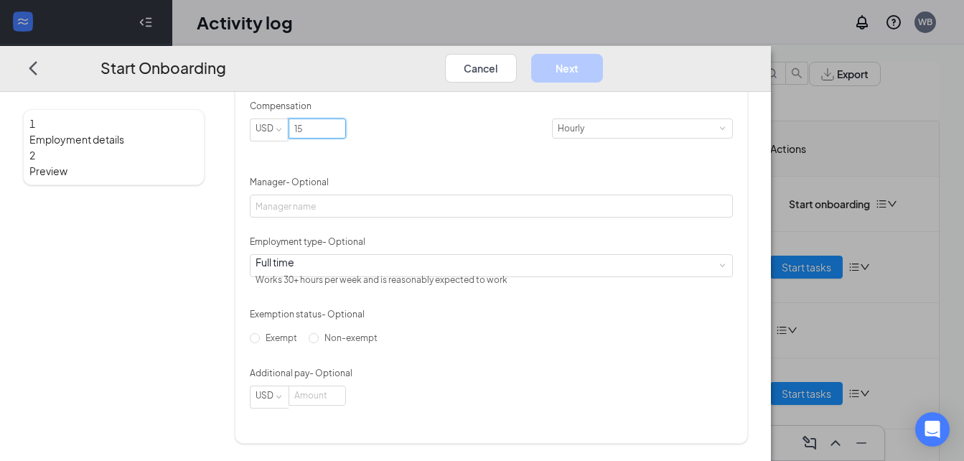
type input "15"
click at [473, 100] on p "Compensation" at bounding box center [492, 106] width 484 height 13
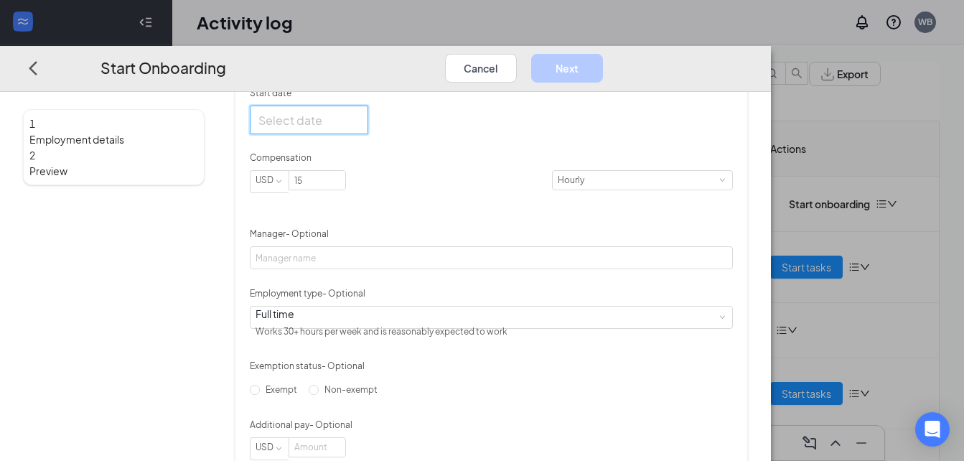
scroll to position [267, 0]
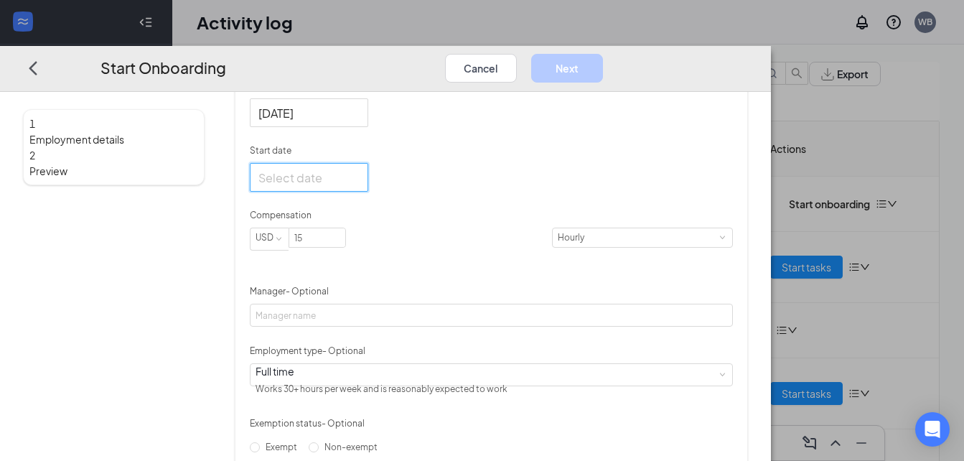
click at [360, 187] on div at bounding box center [308, 178] width 101 height 18
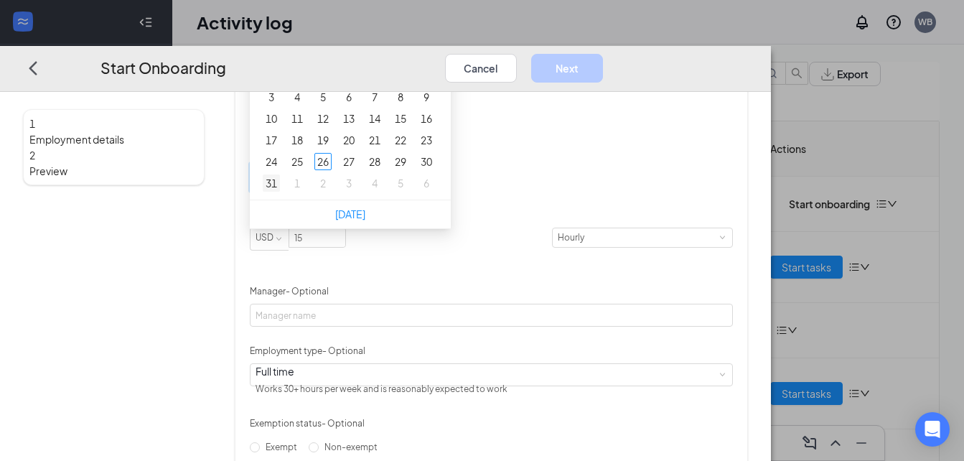
type input "[DATE]"
click at [280, 192] on div "31" at bounding box center [271, 182] width 17 height 17
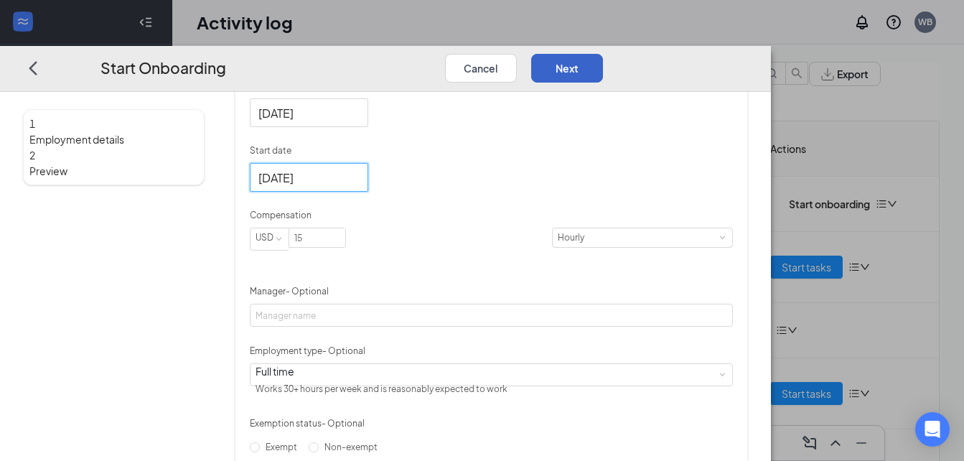
click at [603, 54] on button "Next" at bounding box center [567, 68] width 72 height 29
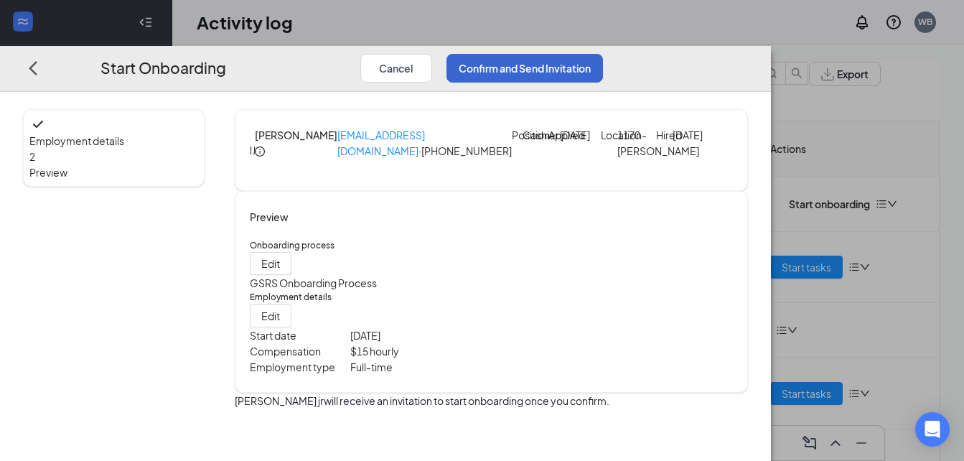
scroll to position [31, 0]
drag, startPoint x: 807, startPoint y: 44, endPoint x: 803, endPoint y: 35, distance: 9.6
click at [603, 54] on button "Confirm and Send Invitation" at bounding box center [524, 68] width 156 height 29
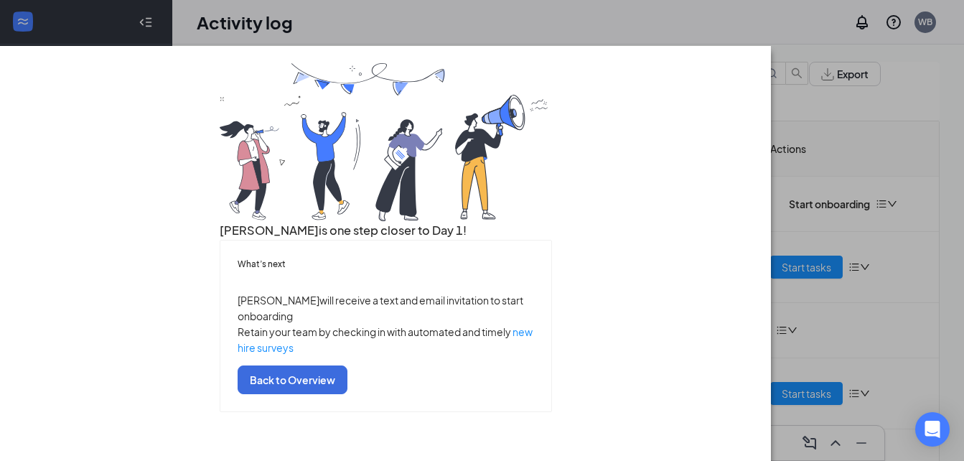
scroll to position [0, 0]
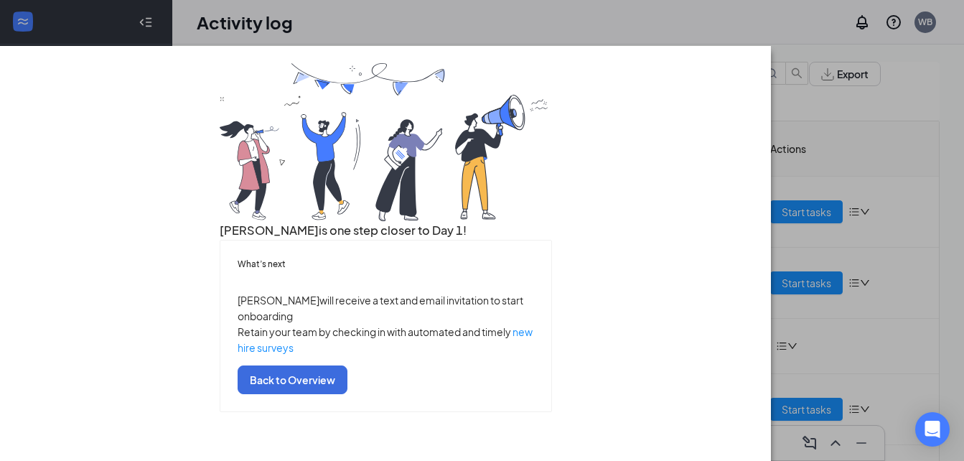
click at [96, 6] on div "[PERSON_NAME] is one step closer to Day 1! What’s next [PERSON_NAME] will recei…" at bounding box center [482, 230] width 964 height 461
